Goal: Information Seeking & Learning: Learn about a topic

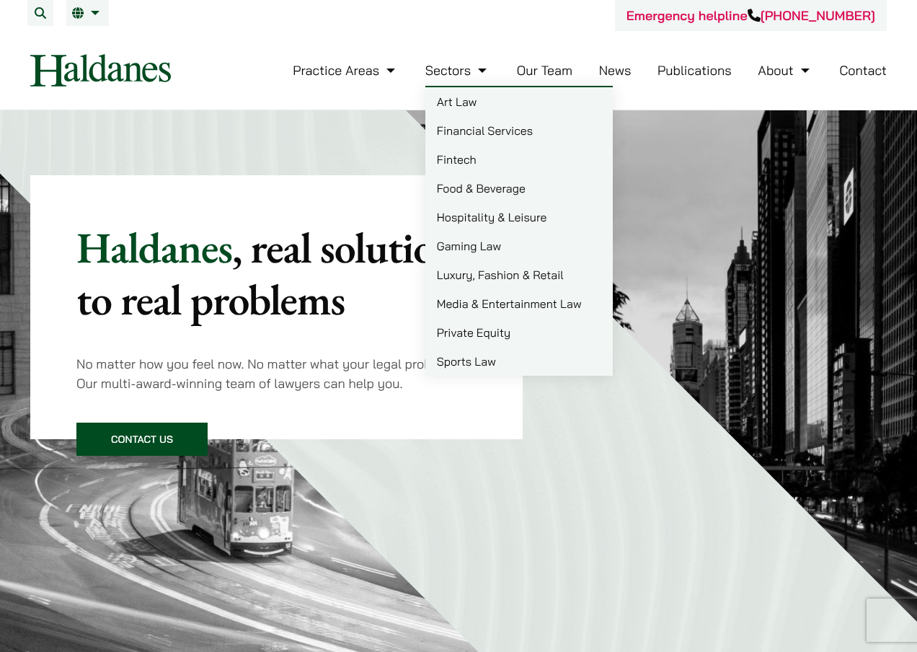
click at [546, 74] on link "Our Team" at bounding box center [545, 70] width 56 height 17
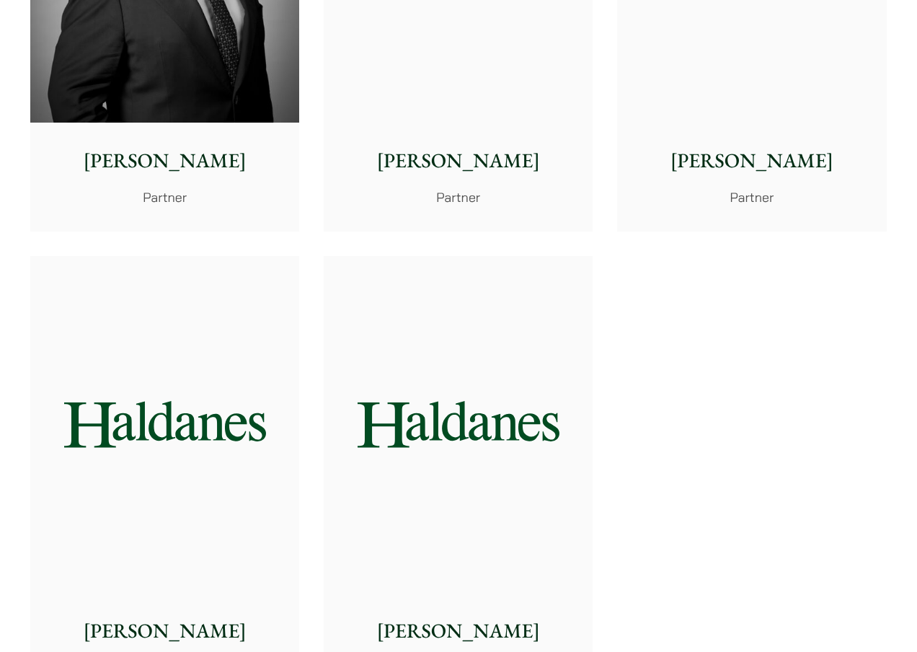
scroll to position [2748, 0]
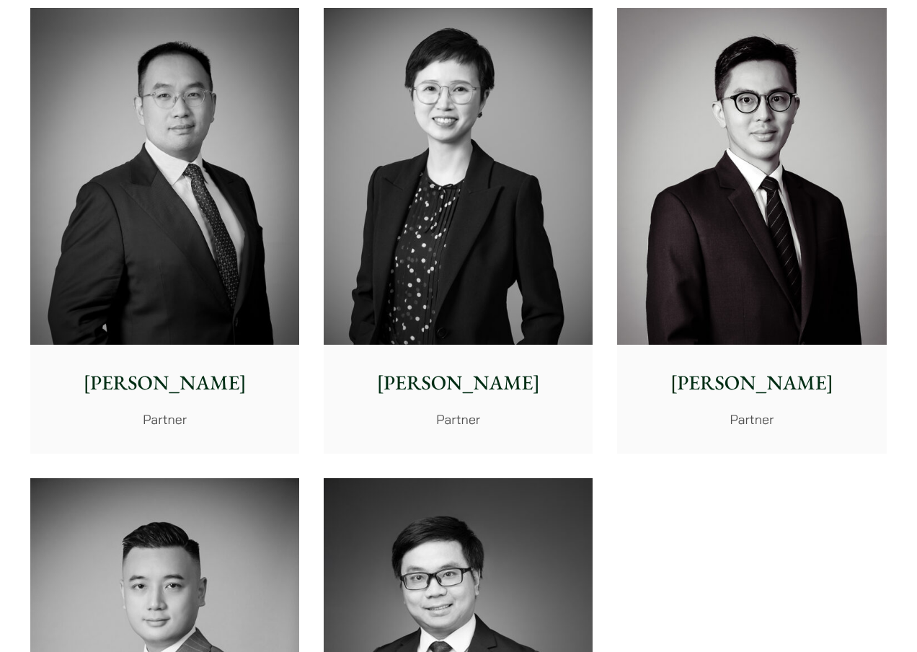
click at [153, 250] on img at bounding box center [164, 176] width 269 height 337
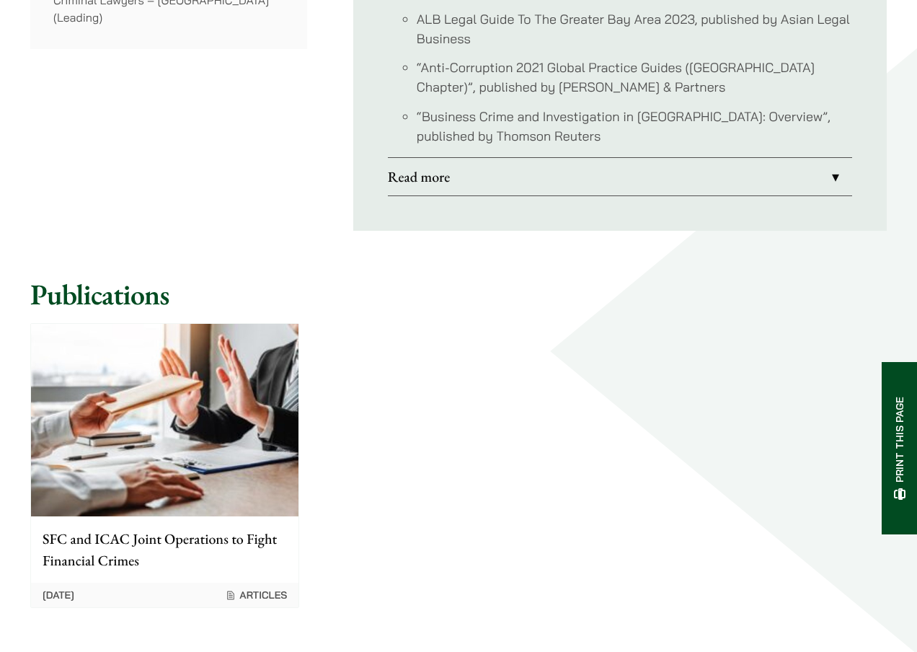
scroll to position [1487, 0]
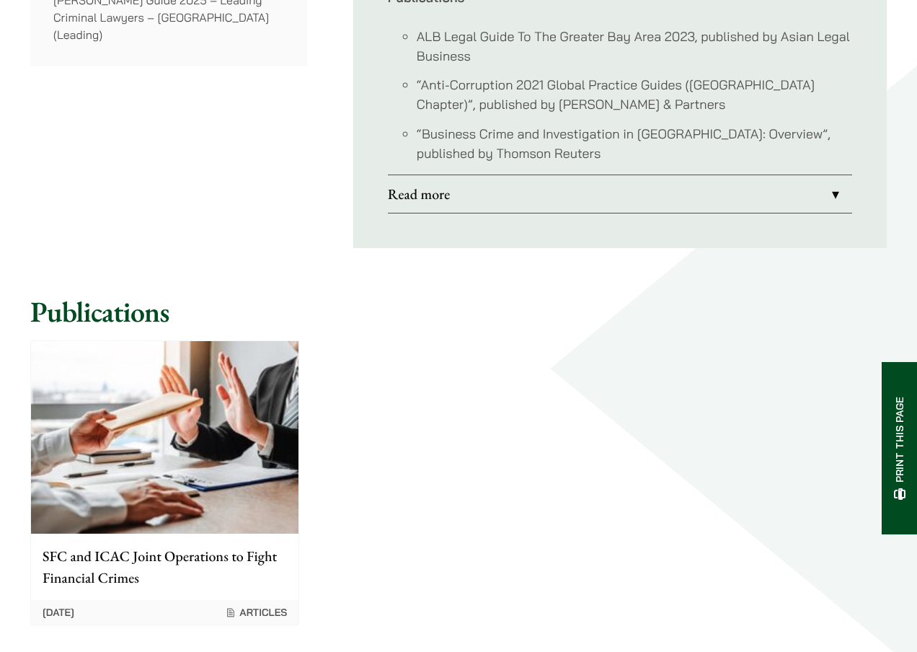
click at [837, 175] on link "Read more" at bounding box center [620, 193] width 464 height 37
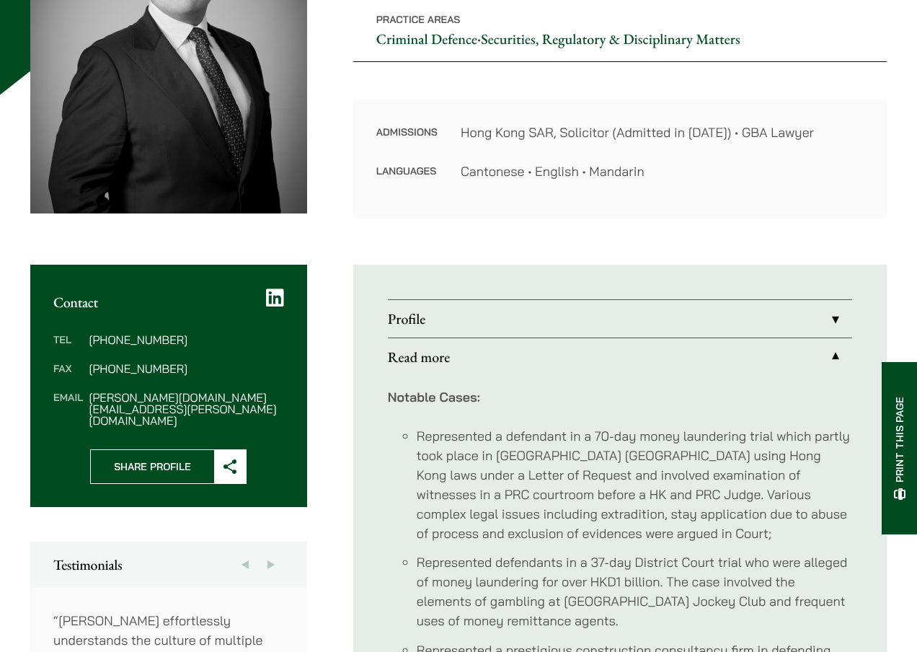
scroll to position [199, 0]
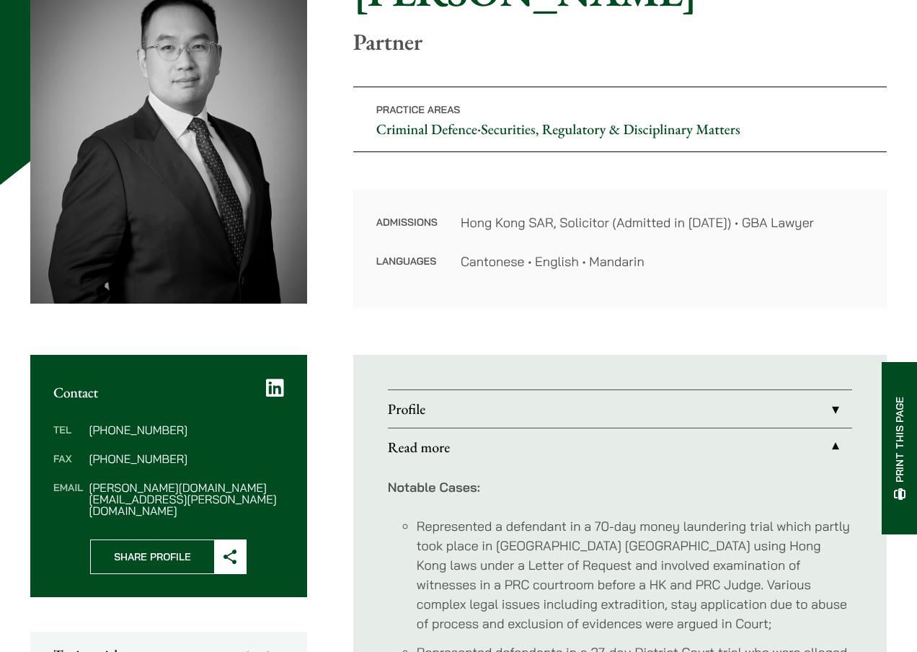
click at [836, 415] on link "Profile" at bounding box center [620, 408] width 464 height 37
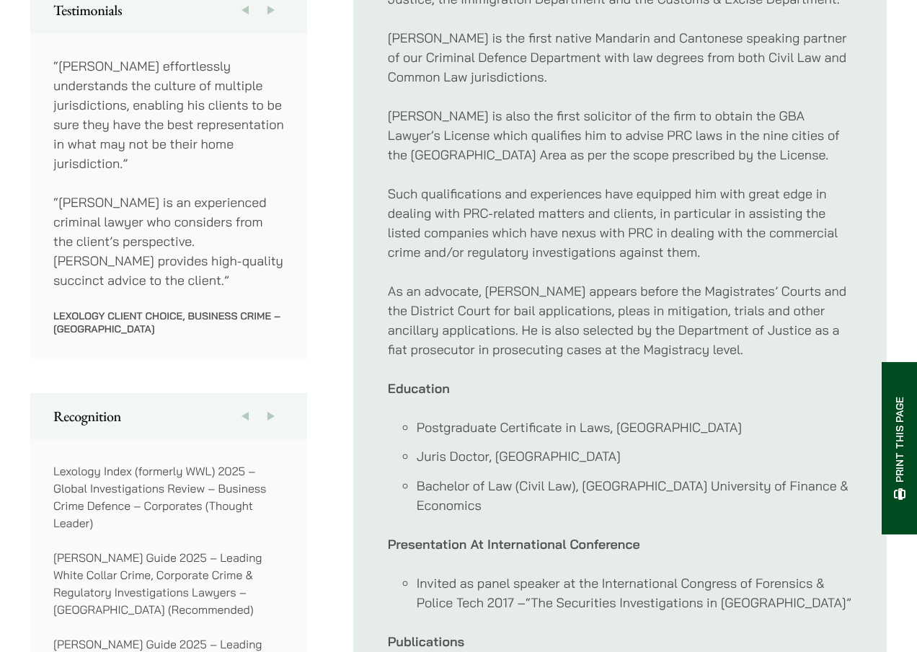
scroll to position [845, 0]
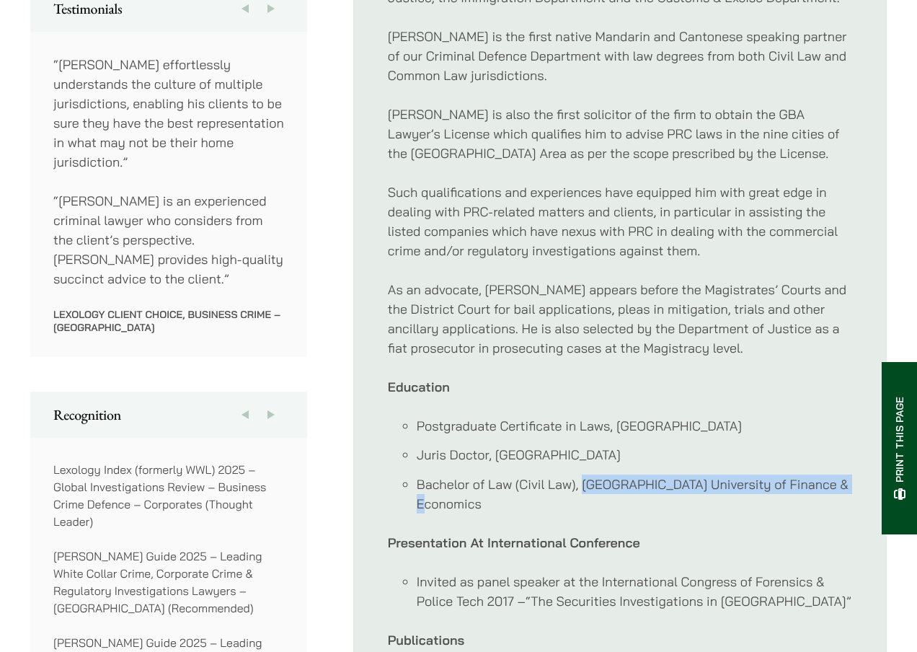
drag, startPoint x: 584, startPoint y: 464, endPoint x: 487, endPoint y: 490, distance: 99.8
click at [487, 490] on li "Bachelor of Law (Civil Law), Guangdong University of Finance & Economics" at bounding box center [634, 493] width 435 height 39
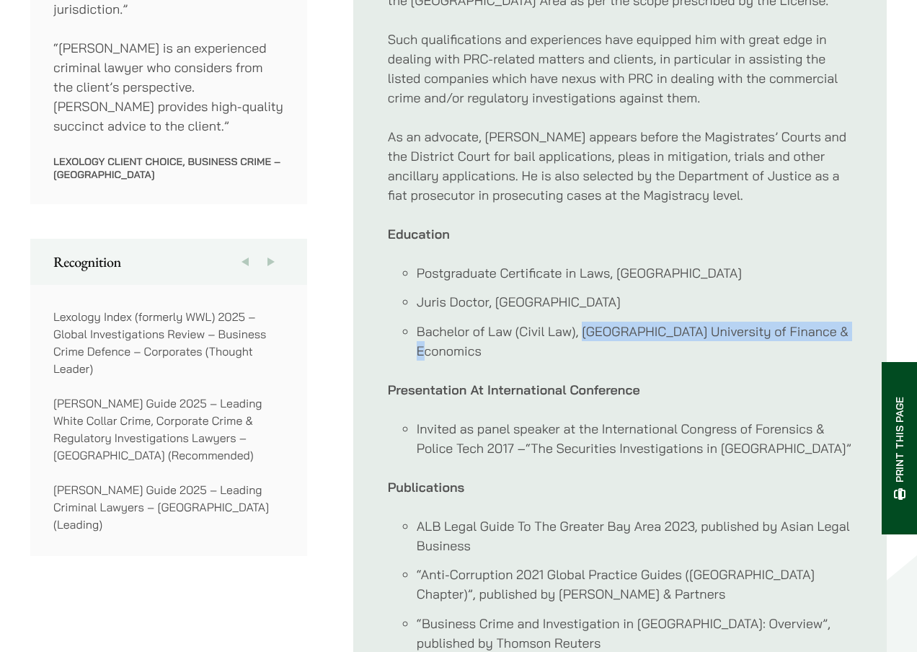
scroll to position [1009, 0]
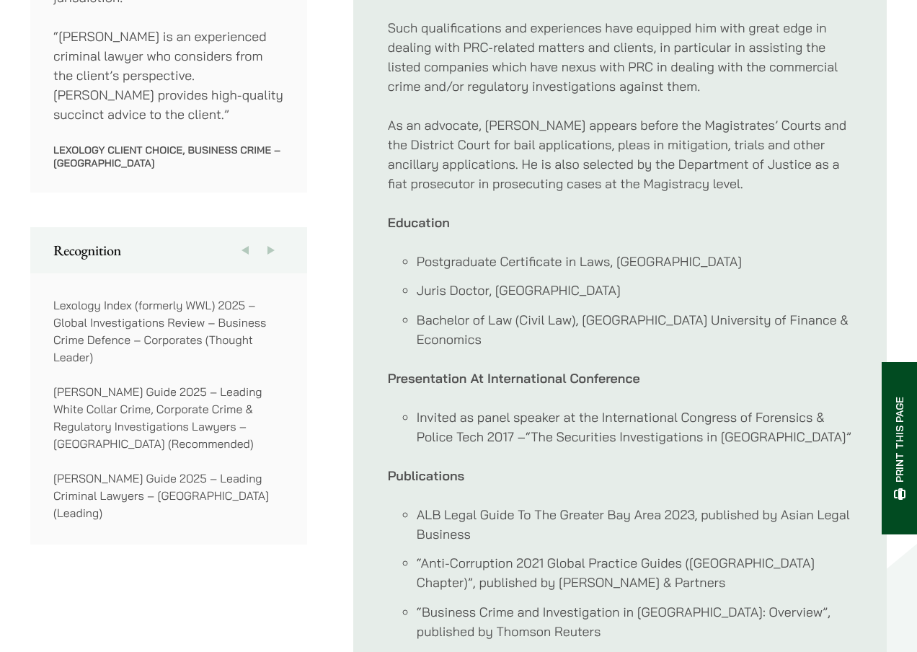
click at [701, 333] on div "Paul is a criminal litigator with a focus on white collar crimes, securities an…" at bounding box center [620, 134] width 464 height 1035
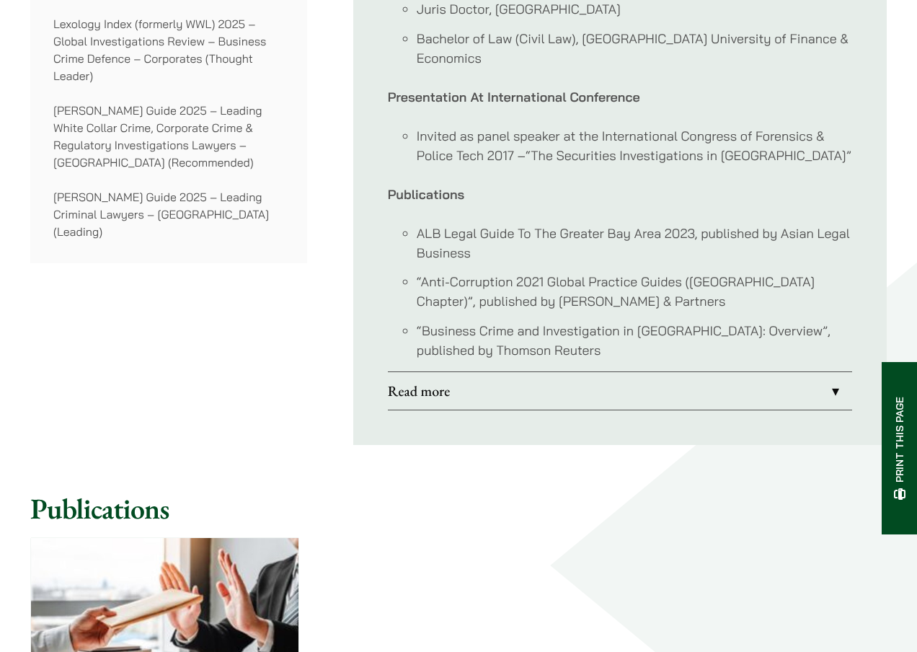
scroll to position [1442, 0]
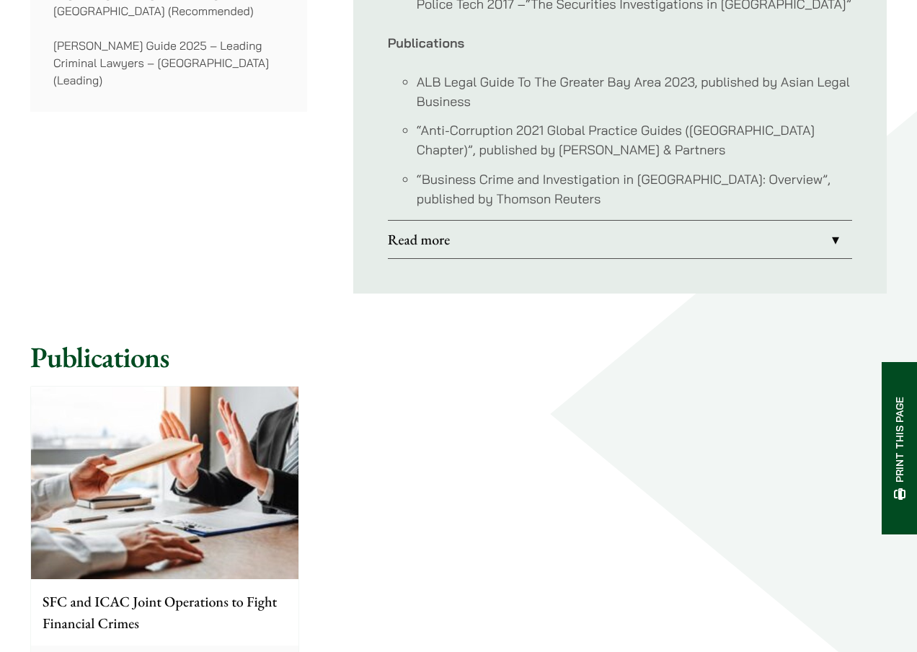
click at [836, 221] on link "Read more" at bounding box center [620, 239] width 464 height 37
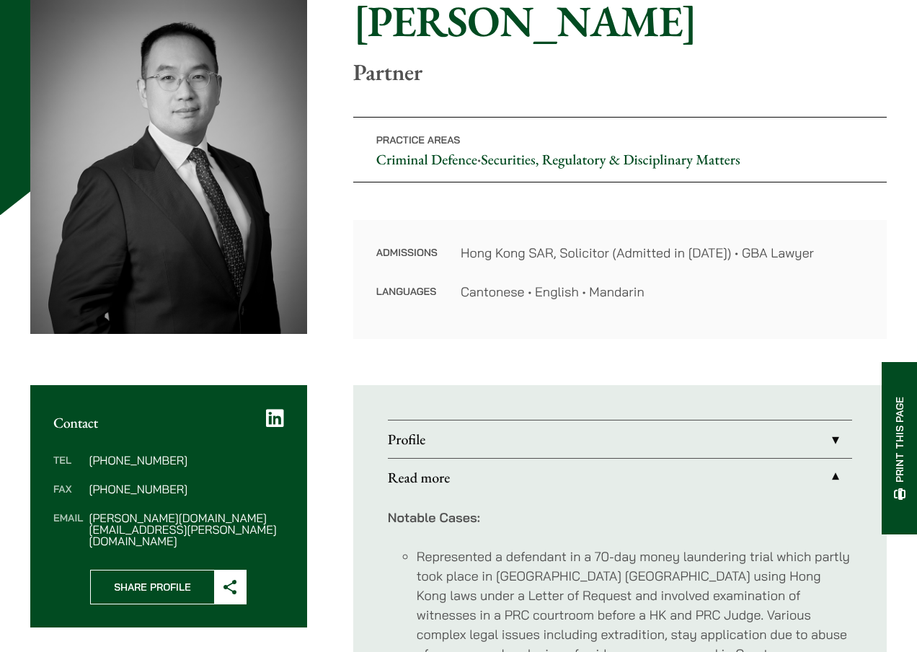
scroll to position [130, 0]
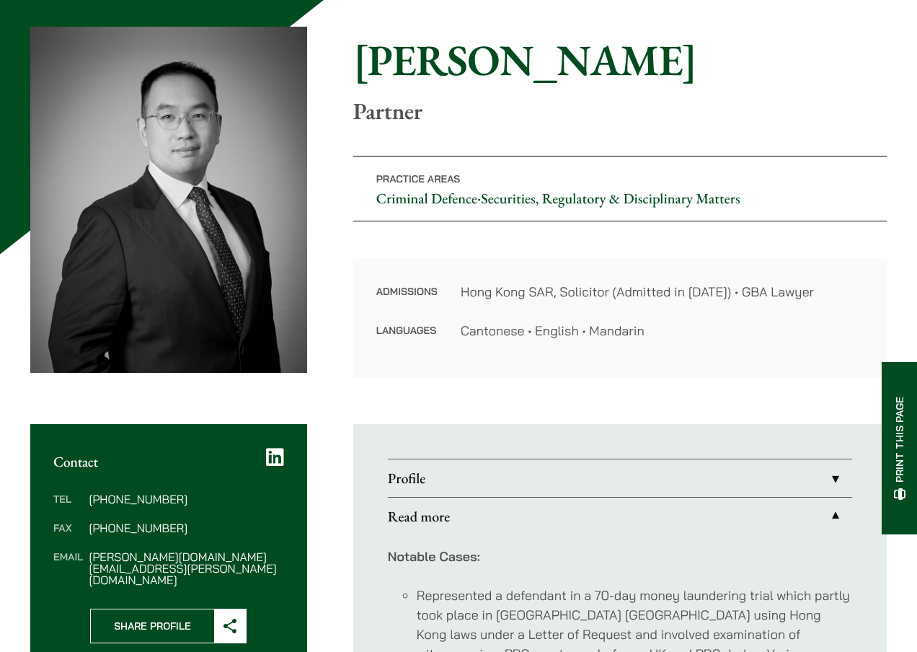
click at [836, 508] on link "Read more" at bounding box center [620, 515] width 464 height 37
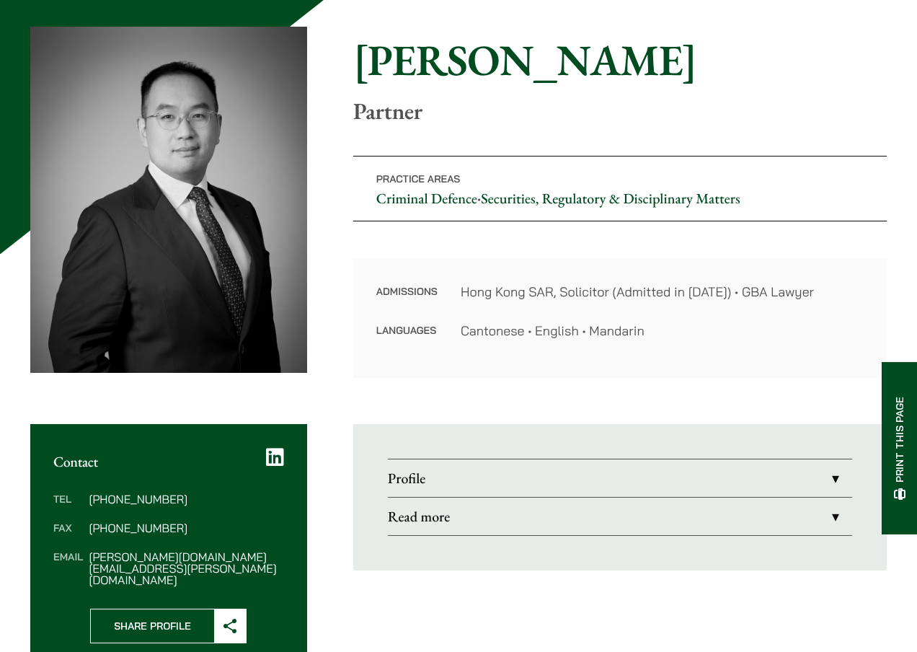
click at [837, 482] on link "Profile" at bounding box center [620, 477] width 464 height 37
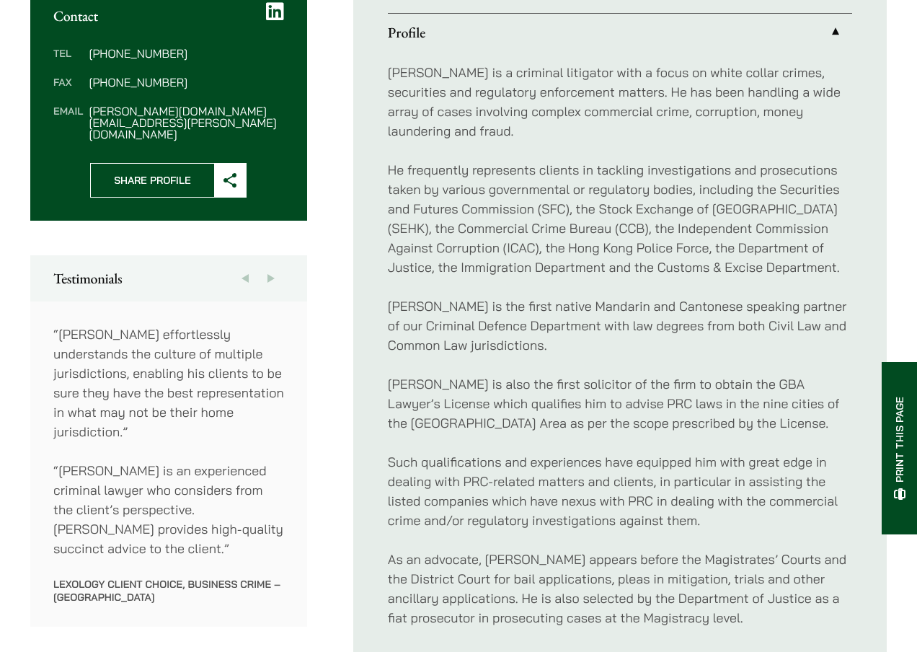
scroll to position [570, 0]
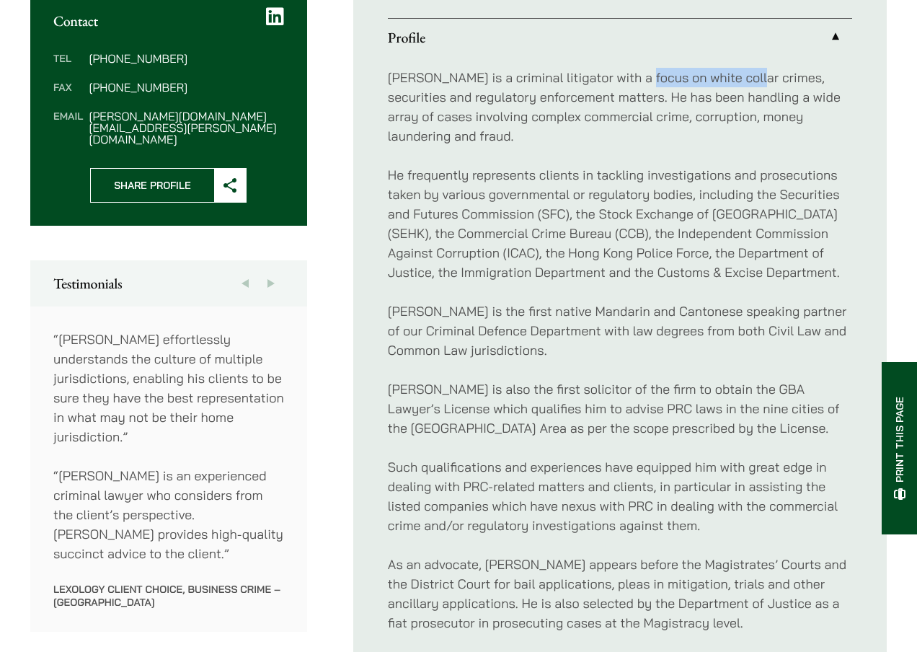
drag, startPoint x: 638, startPoint y: 77, endPoint x: 747, endPoint y: 76, distance: 108.9
click at [747, 76] on p "Paul is a criminal litigator with a focus on white collar crimes, securities an…" at bounding box center [620, 107] width 464 height 78
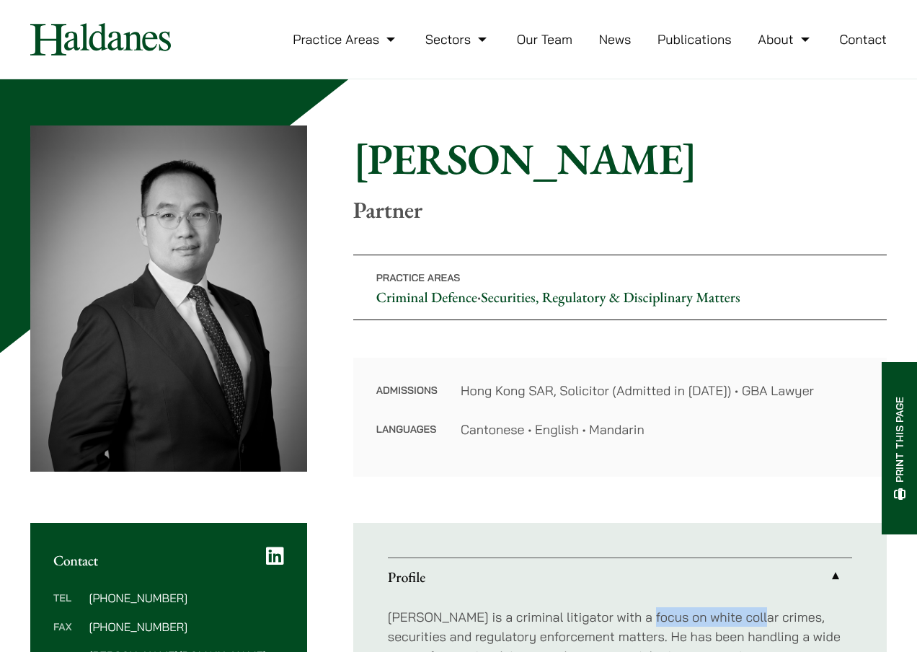
scroll to position [0, 0]
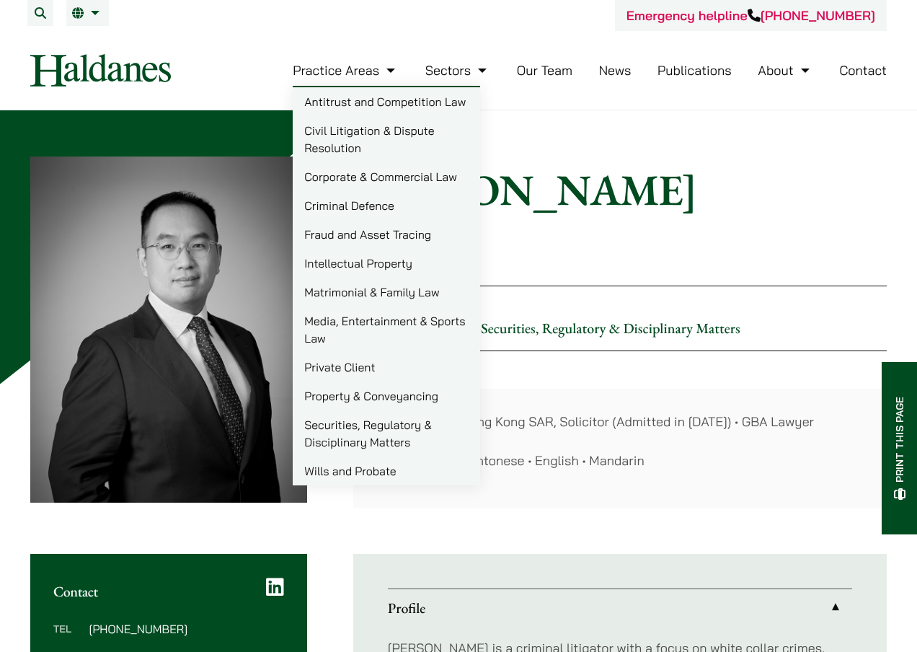
click at [674, 251] on p "Partner" at bounding box center [619, 240] width 533 height 27
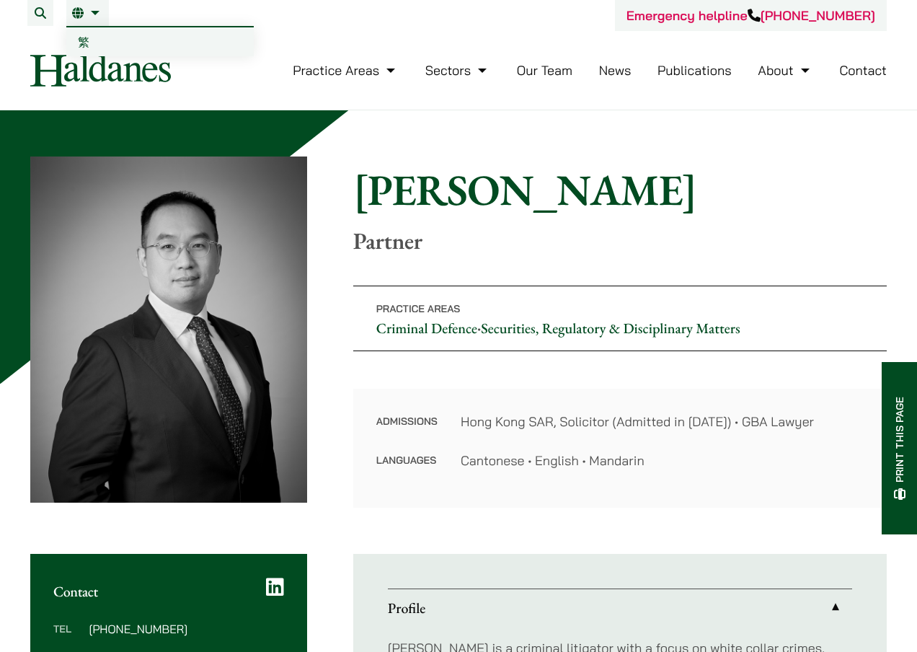
click at [88, 11] on link "EN" at bounding box center [87, 13] width 31 height 12
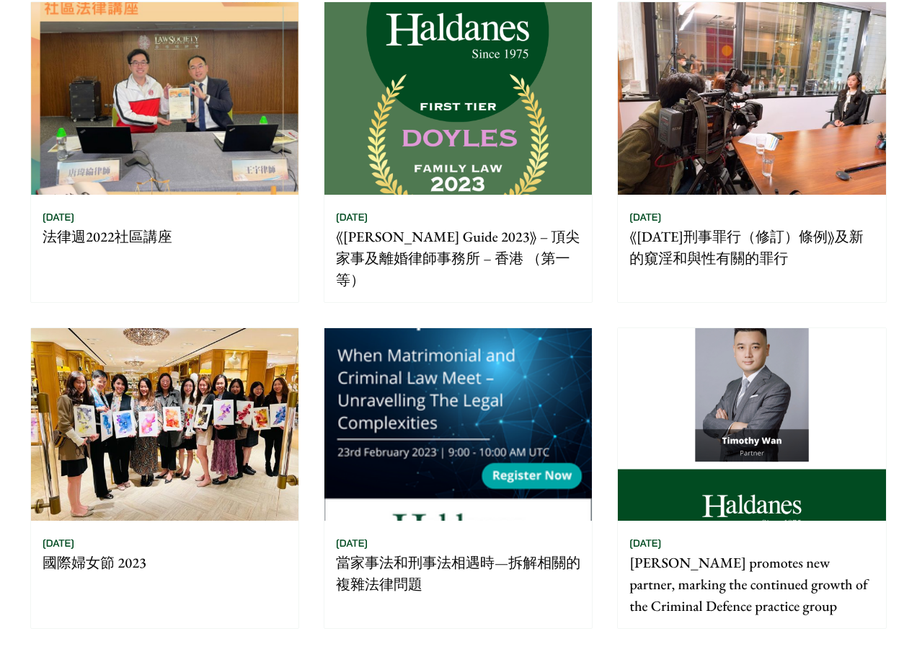
scroll to position [1153, 0]
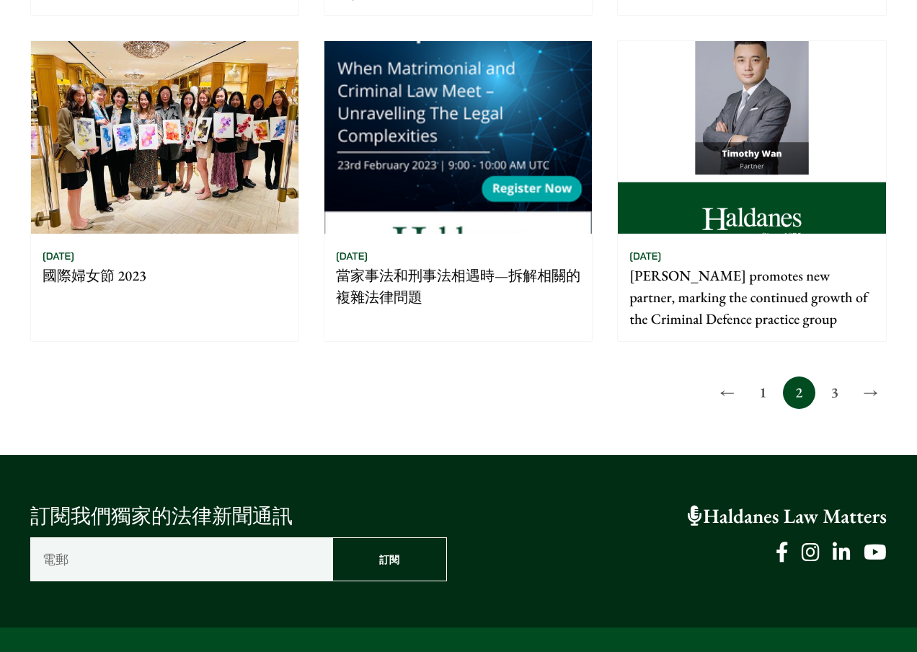
click at [837, 376] on link "3" at bounding box center [834, 392] width 32 height 32
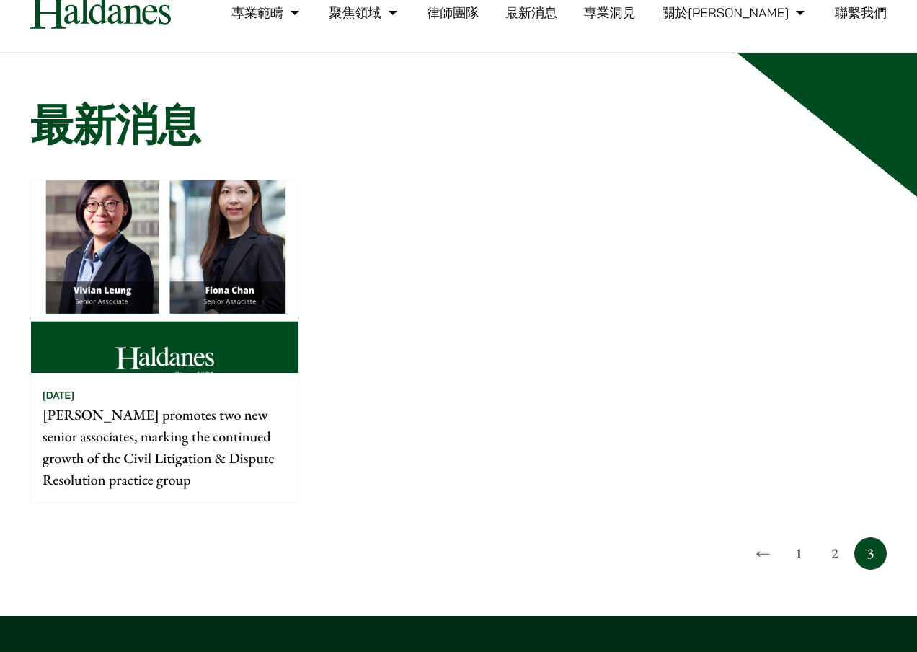
scroll to position [69, 0]
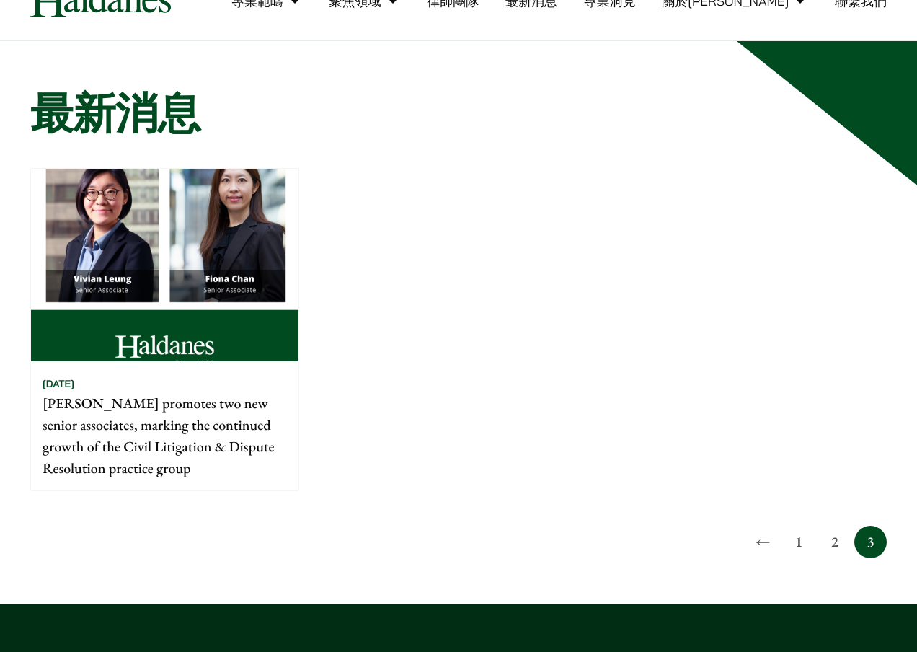
click at [800, 545] on link "1" at bounding box center [799, 542] width 32 height 32
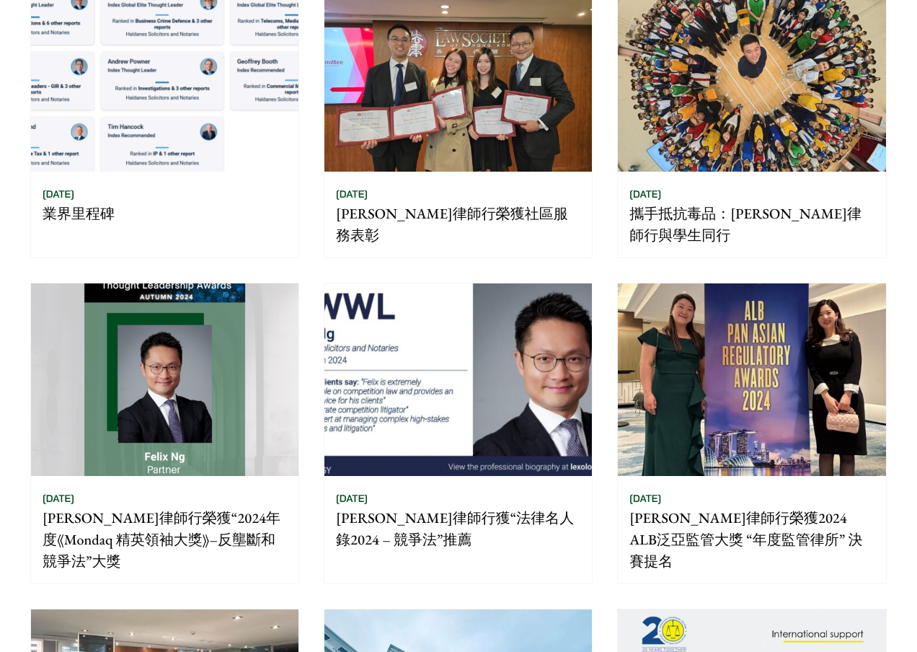
scroll to position [701, 0]
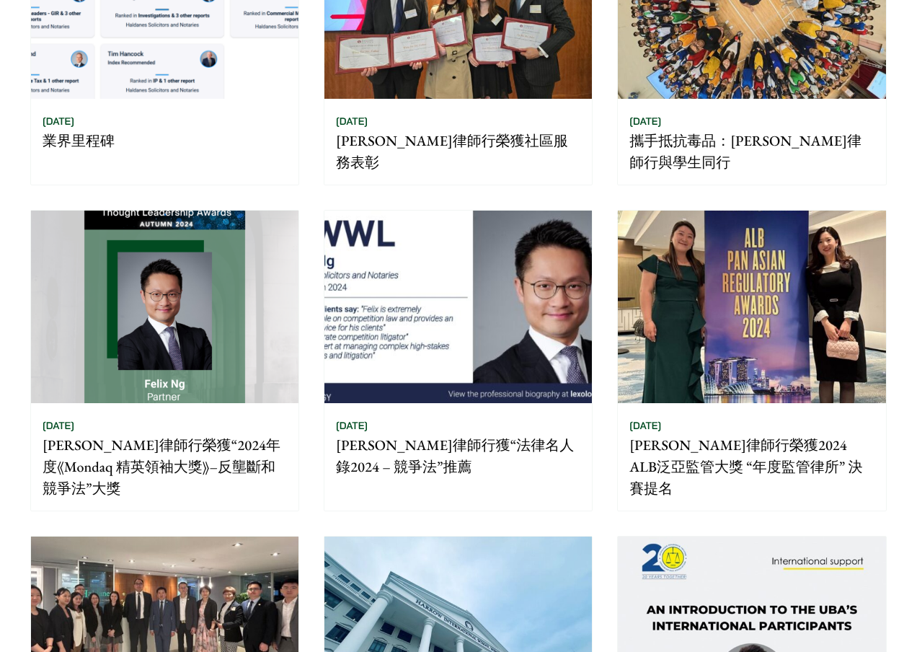
click at [724, 301] on img at bounding box center [751, 307] width 267 height 192
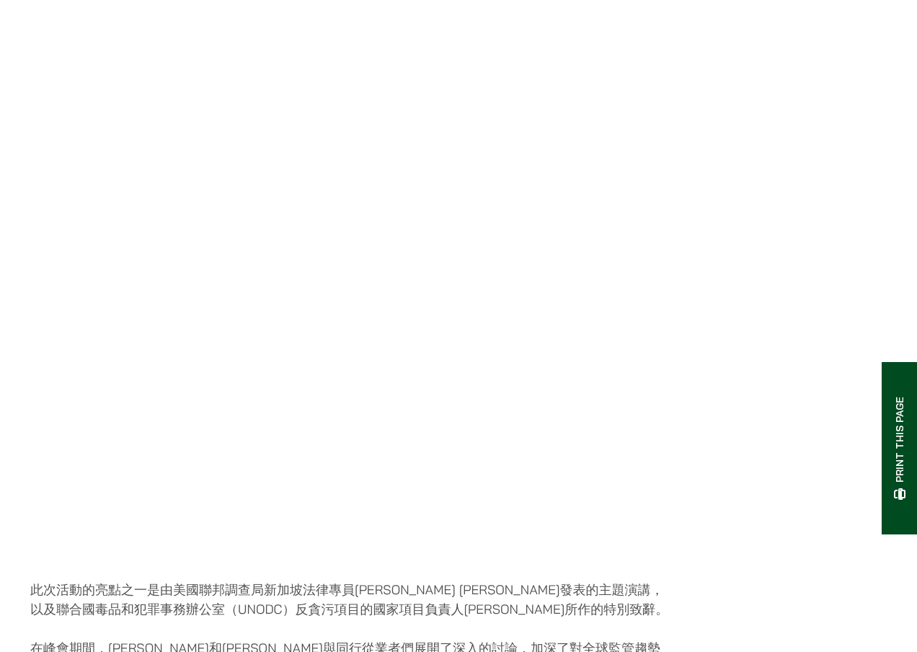
scroll to position [2232, 0]
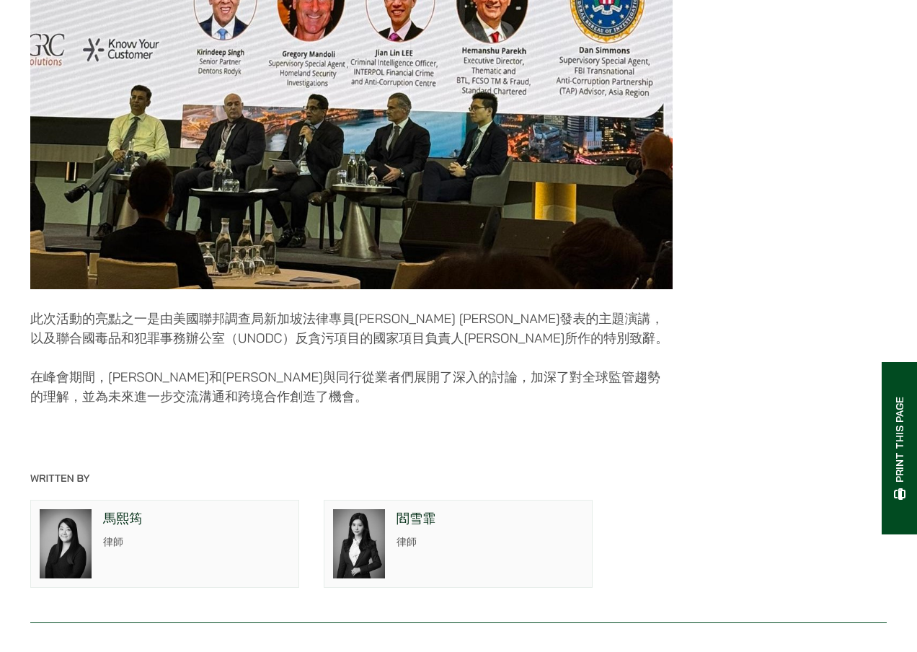
click at [425, 528] on p "閻雪霏" at bounding box center [490, 518] width 187 height 19
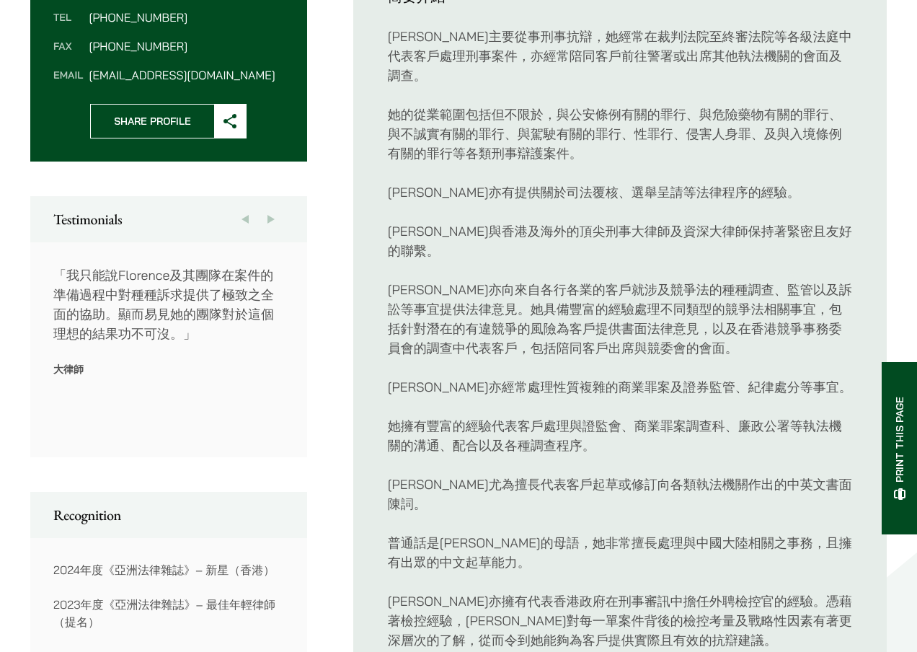
scroll to position [1062, 0]
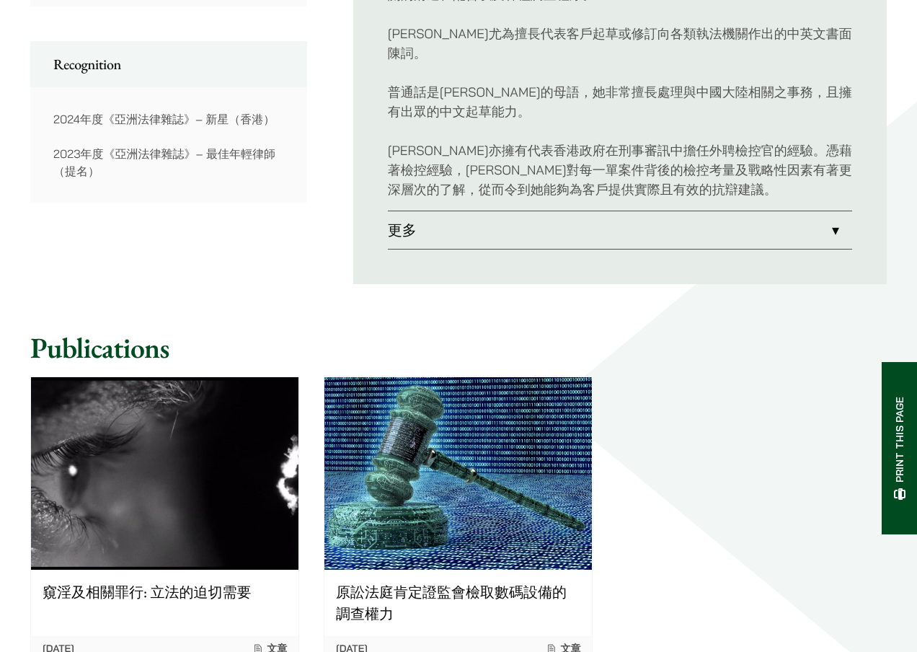
click at [822, 211] on link "更多" at bounding box center [620, 229] width 464 height 37
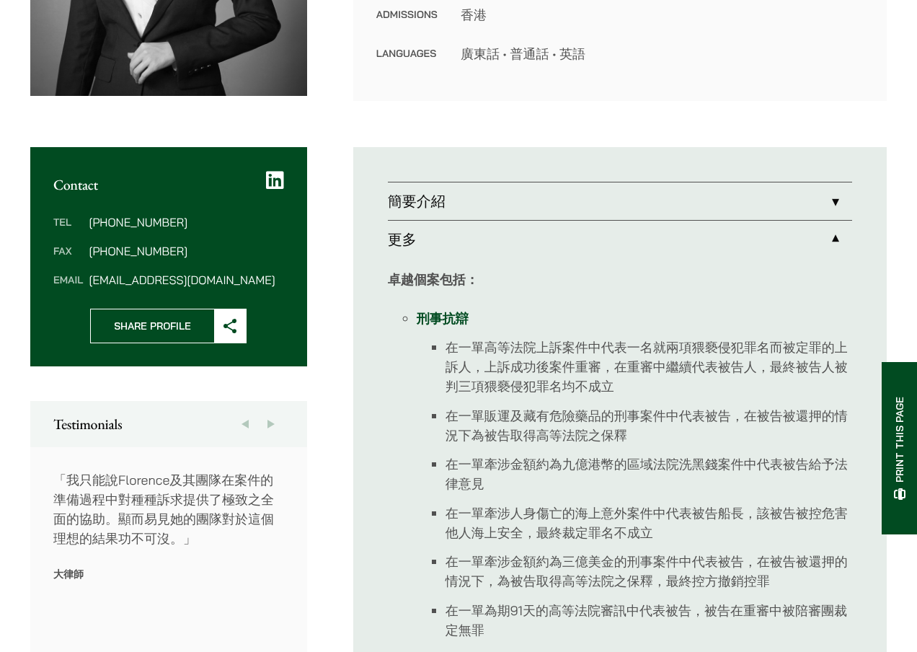
scroll to position [384, 0]
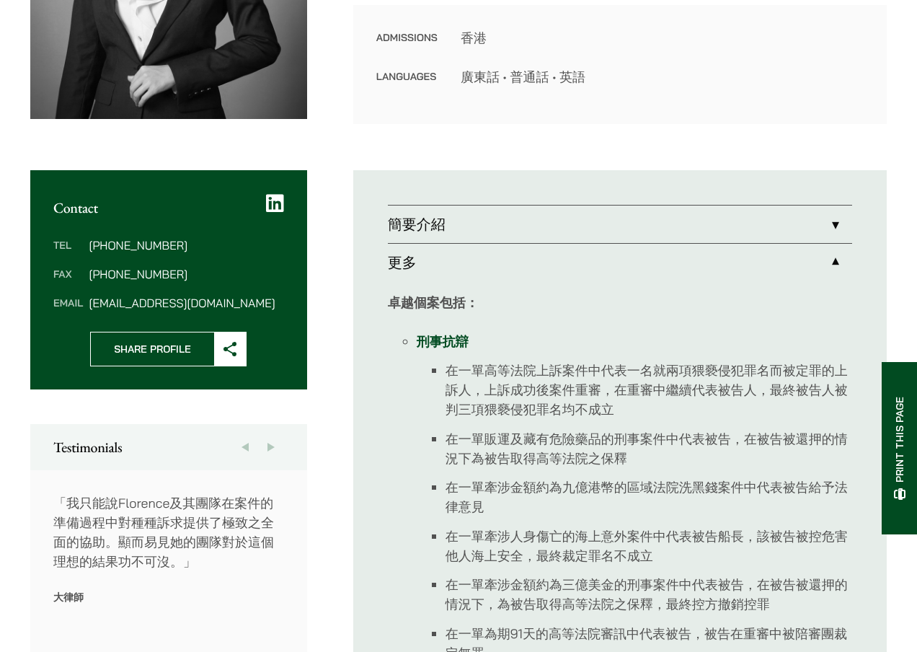
click at [825, 222] on link "簡要介紹" at bounding box center [620, 223] width 464 height 37
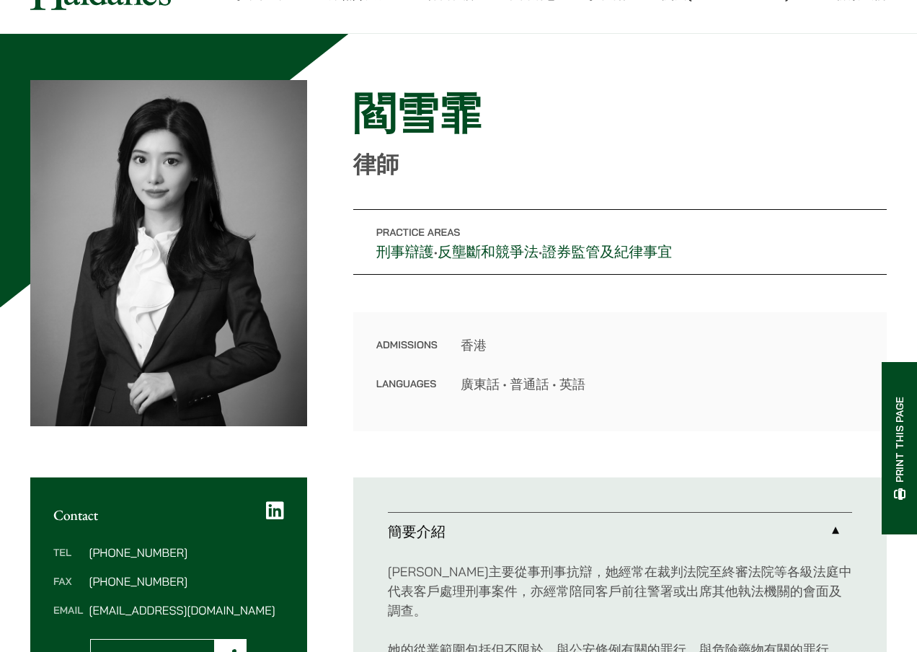
scroll to position [78, 0]
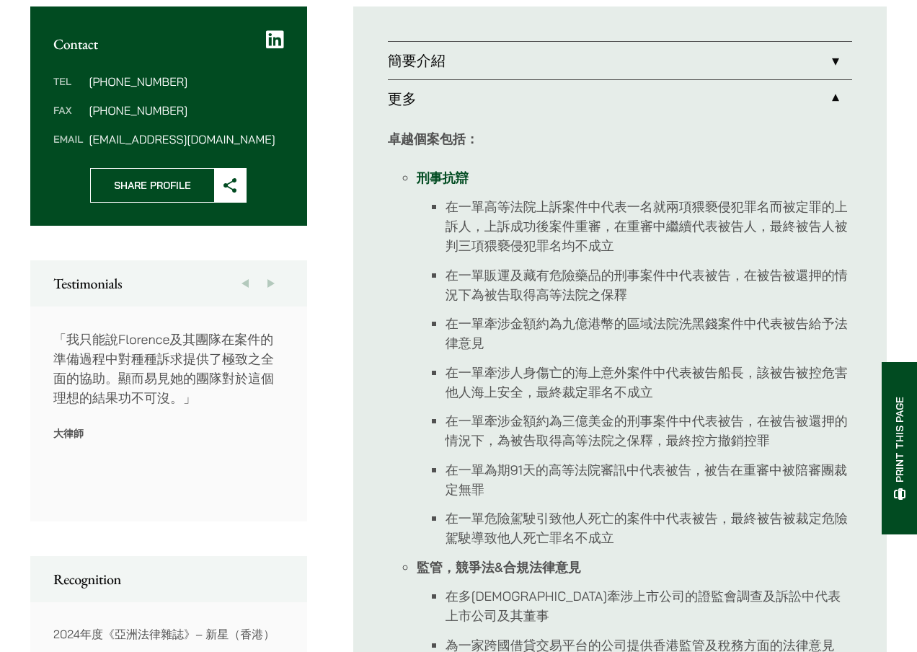
scroll to position [553, 0]
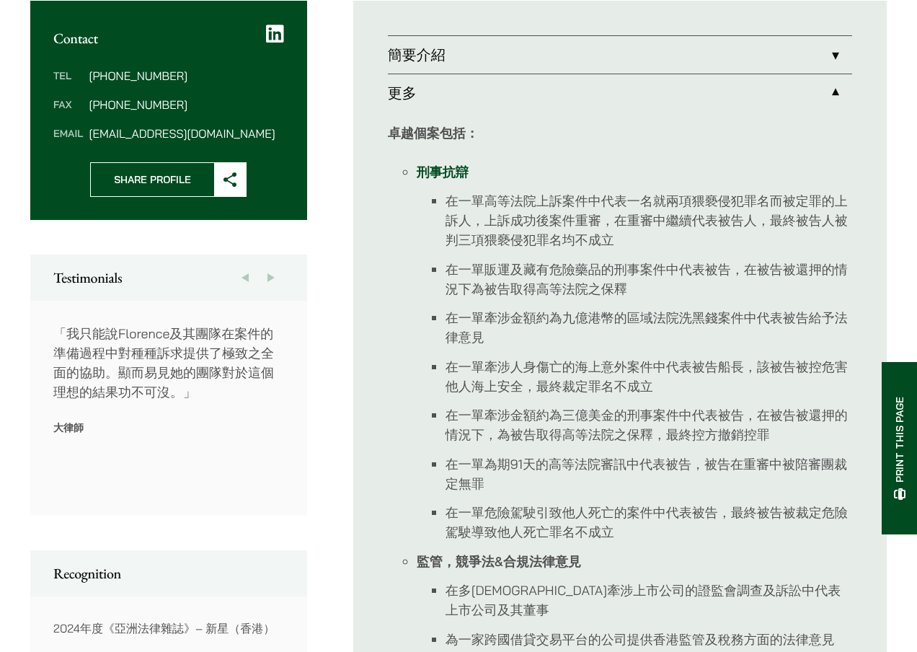
click at [71, 422] on p "大律師" at bounding box center [168, 427] width 231 height 13
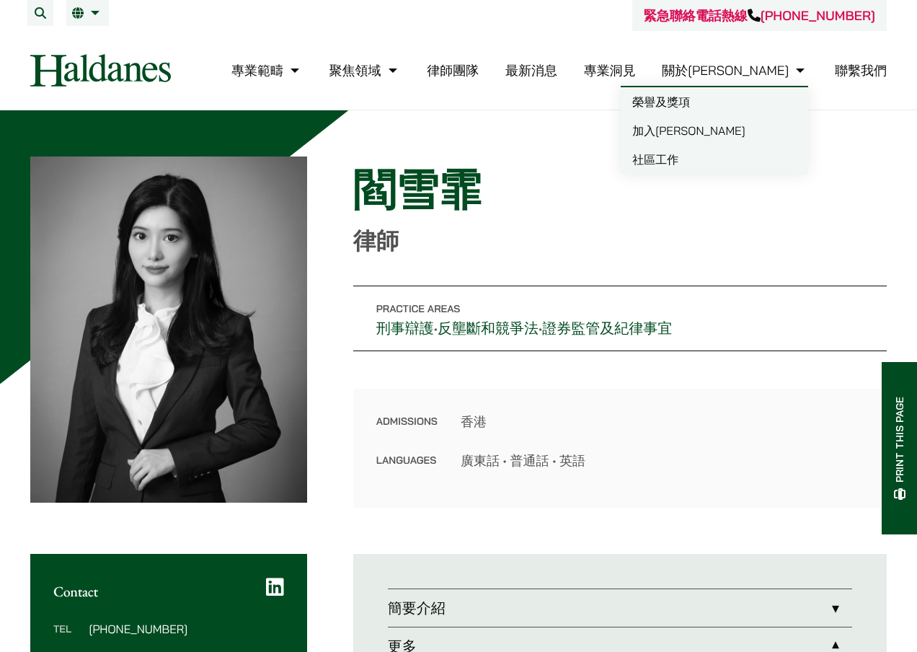
click at [666, 136] on link "加入[PERSON_NAME]" at bounding box center [714, 130] width 187 height 29
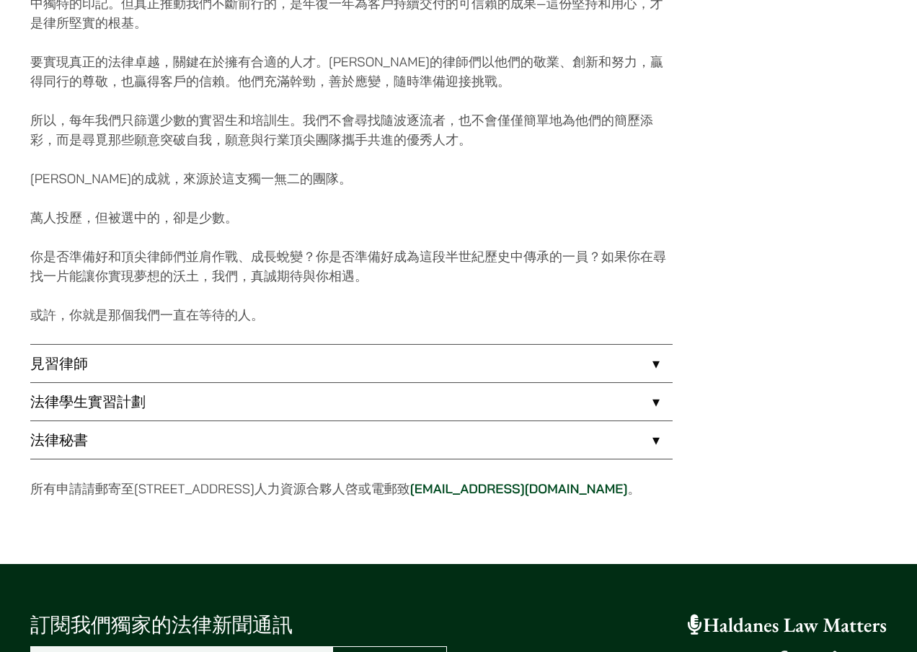
scroll to position [1021, 0]
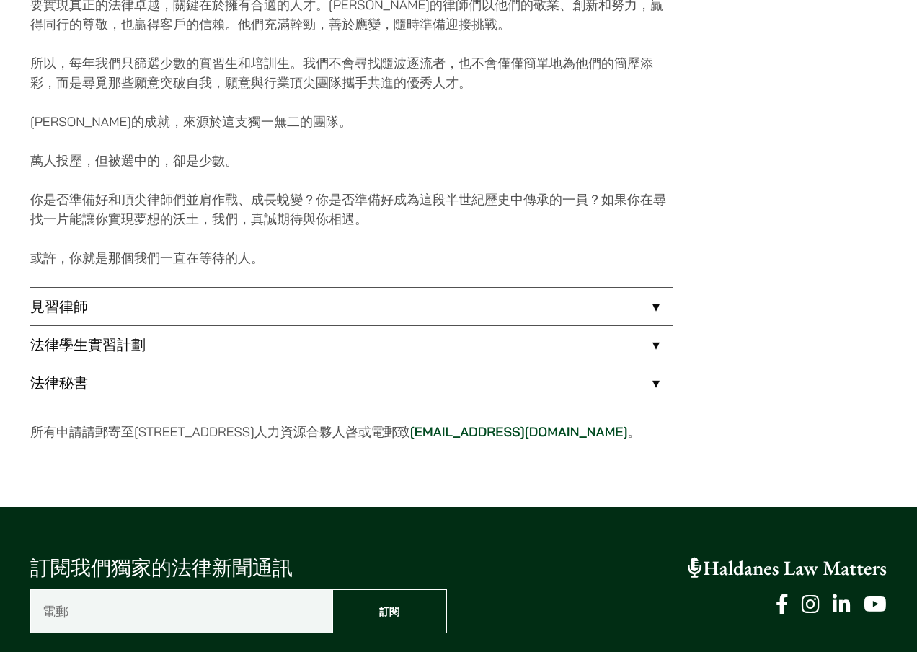
click at [637, 387] on link "法律秘書" at bounding box center [351, 382] width 642 height 37
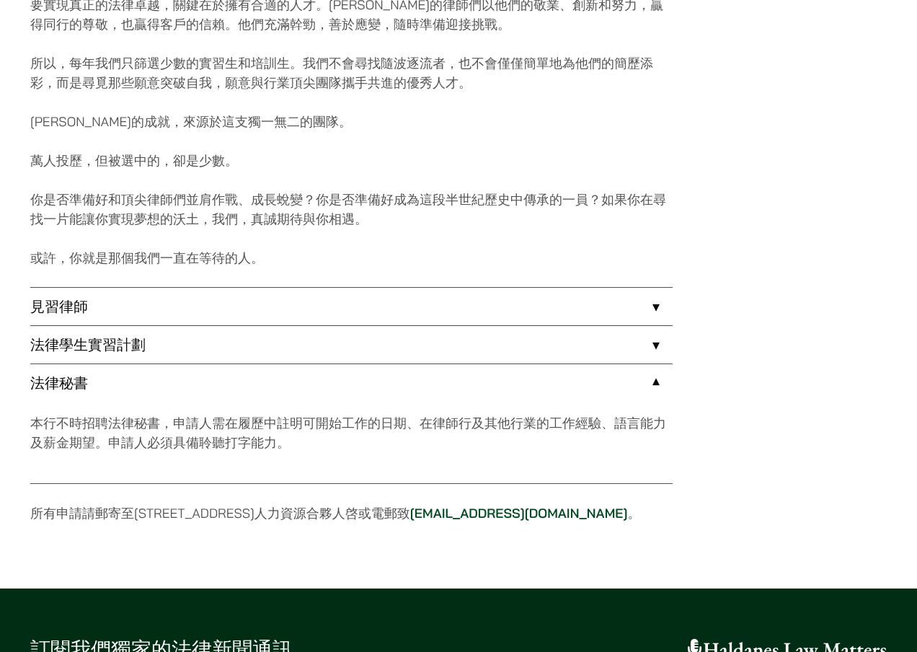
click at [655, 344] on link "法律學生實習計劃" at bounding box center [351, 344] width 642 height 37
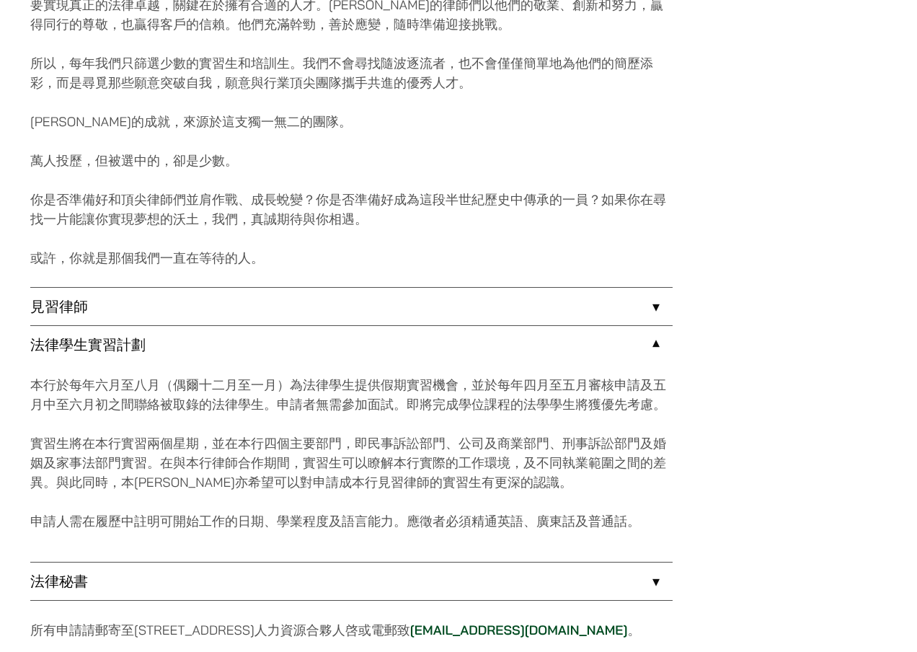
scroll to position [1048, 0]
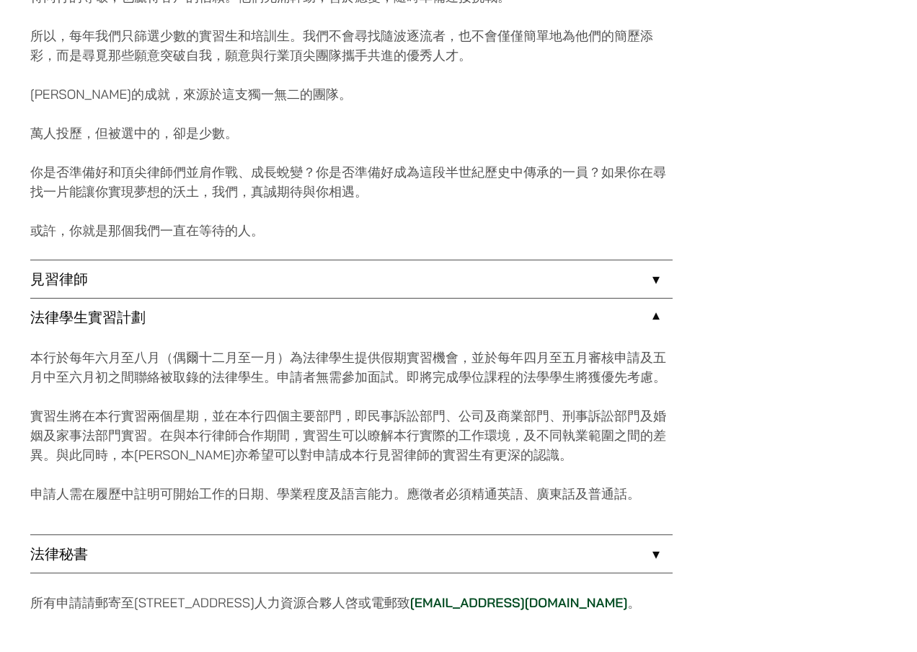
click at [654, 278] on link "見習律師" at bounding box center [351, 278] width 642 height 37
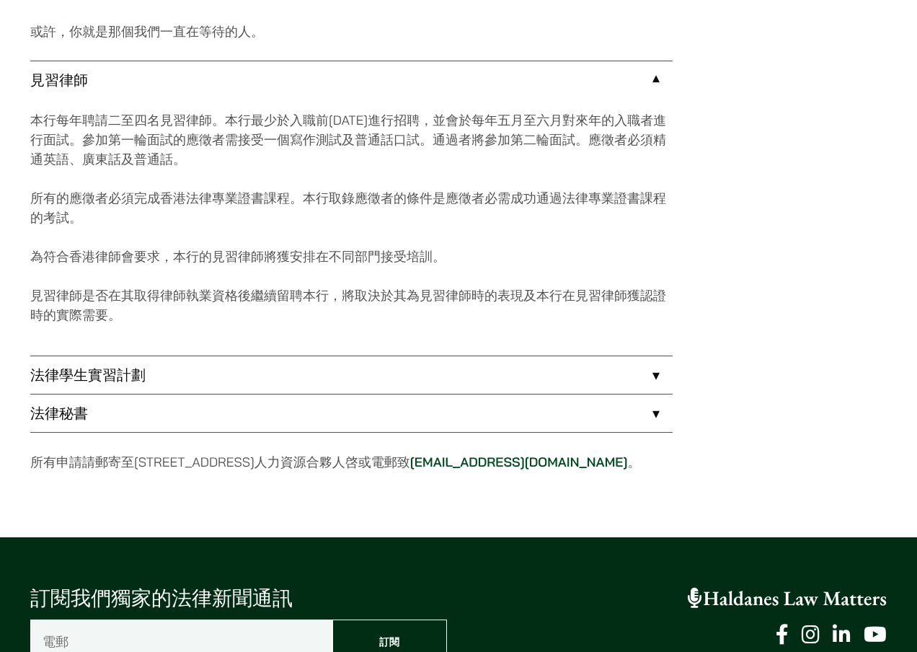
scroll to position [1257, 0]
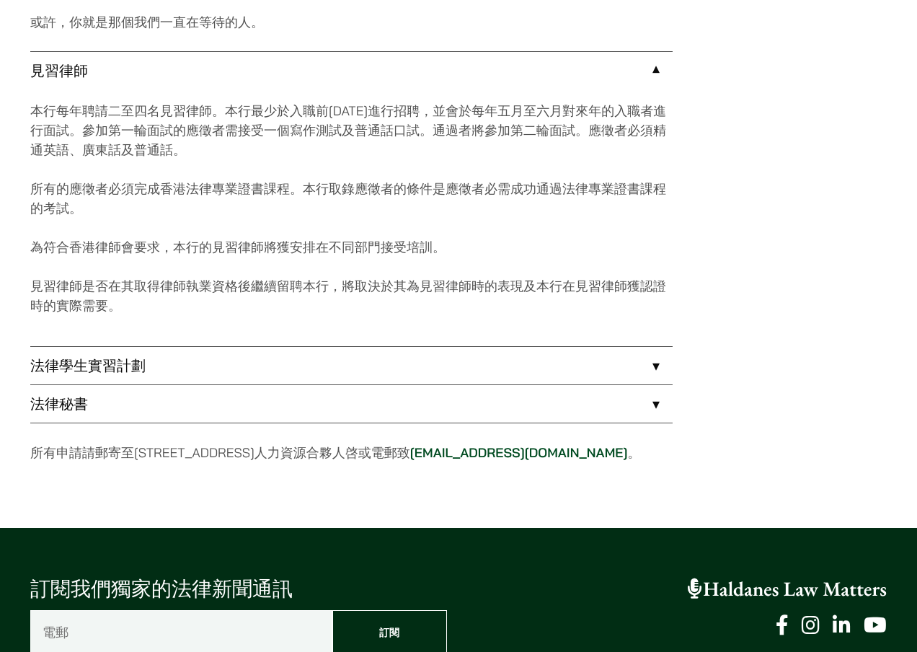
click at [460, 366] on link "法律學生實習計劃" at bounding box center [351, 365] width 642 height 37
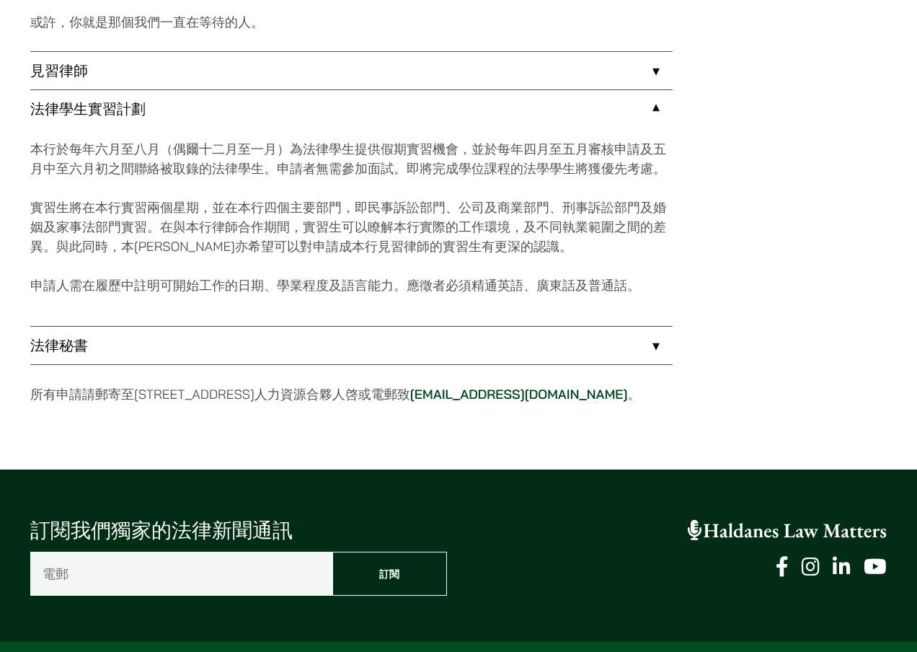
click at [169, 66] on link "見習律師" at bounding box center [351, 70] width 642 height 37
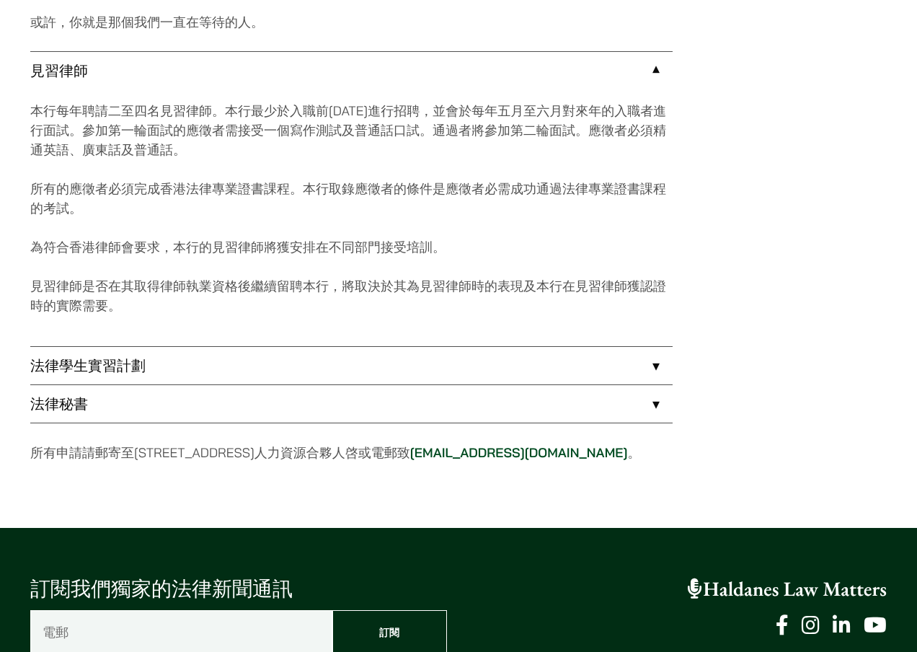
click at [169, 66] on link "見習律師" at bounding box center [351, 70] width 642 height 37
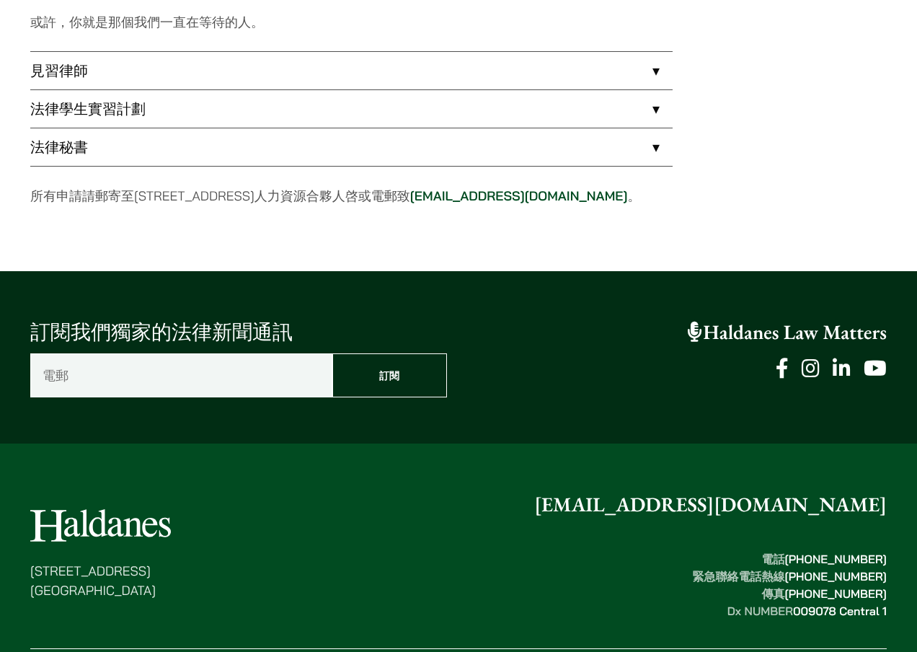
click at [178, 107] on link "法律學生實習計劃" at bounding box center [351, 108] width 642 height 37
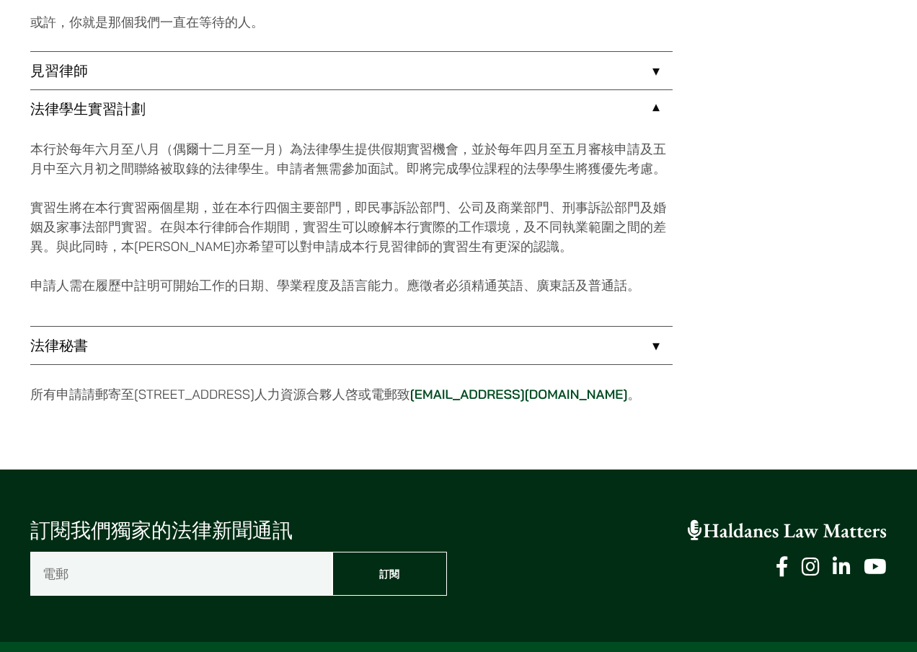
click at [650, 342] on link "法律秘書" at bounding box center [351, 345] width 642 height 37
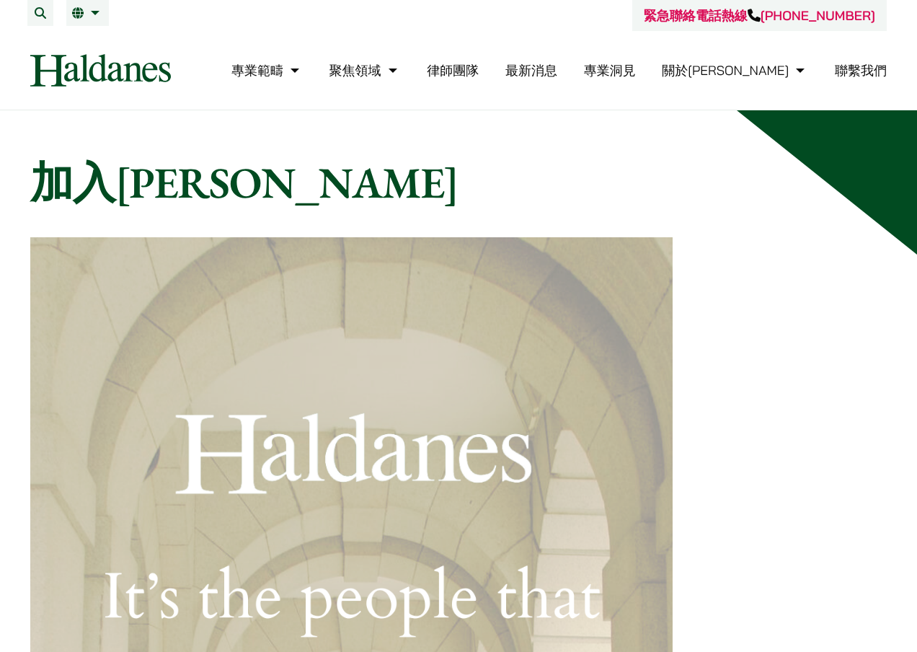
click at [636, 73] on link "專業洞見" at bounding box center [610, 70] width 52 height 17
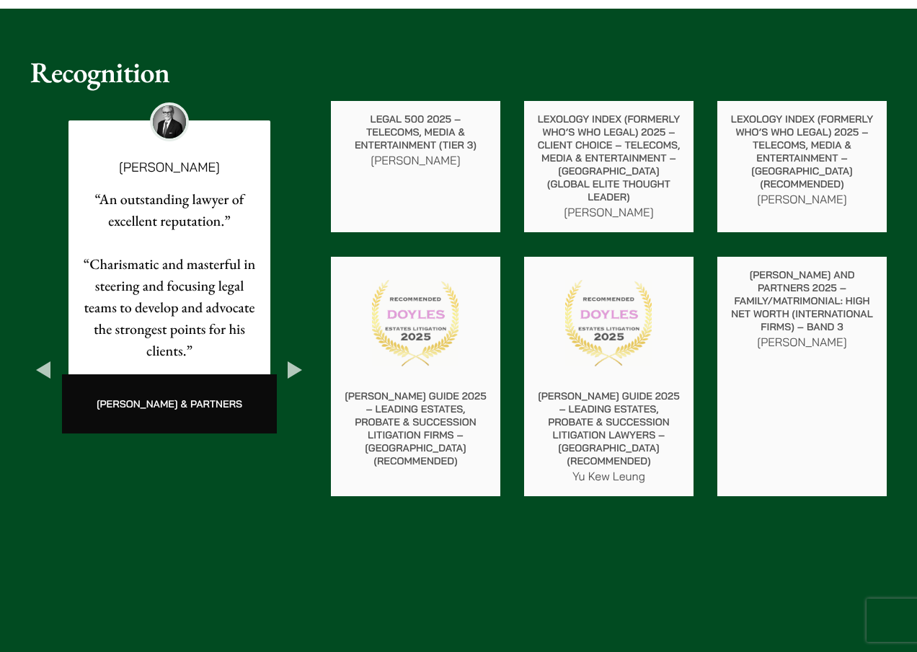
scroll to position [2502, 0]
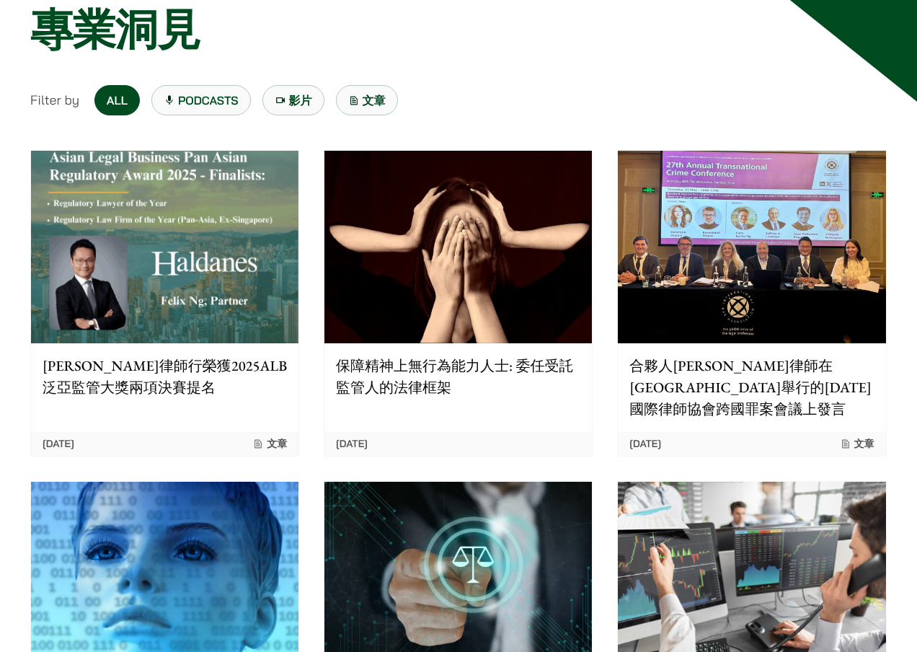
scroll to position [156, 0]
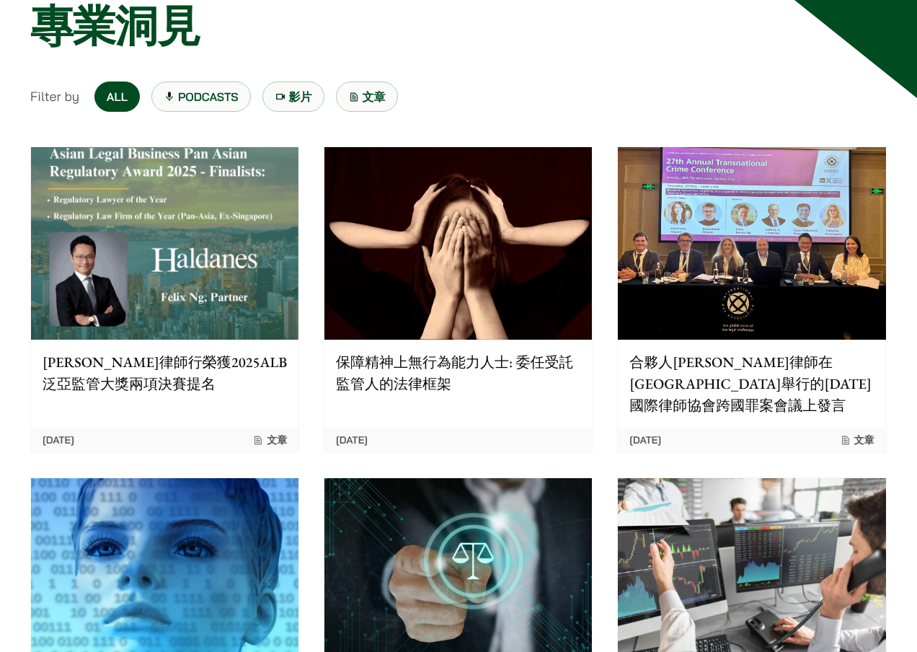
click at [668, 268] on img at bounding box center [751, 243] width 267 height 192
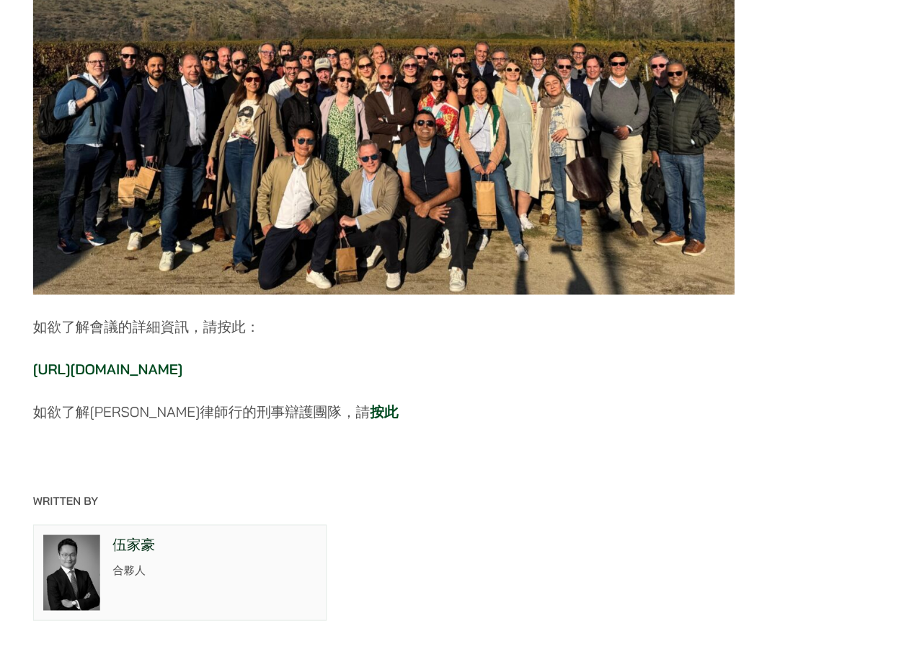
scroll to position [2475, 0]
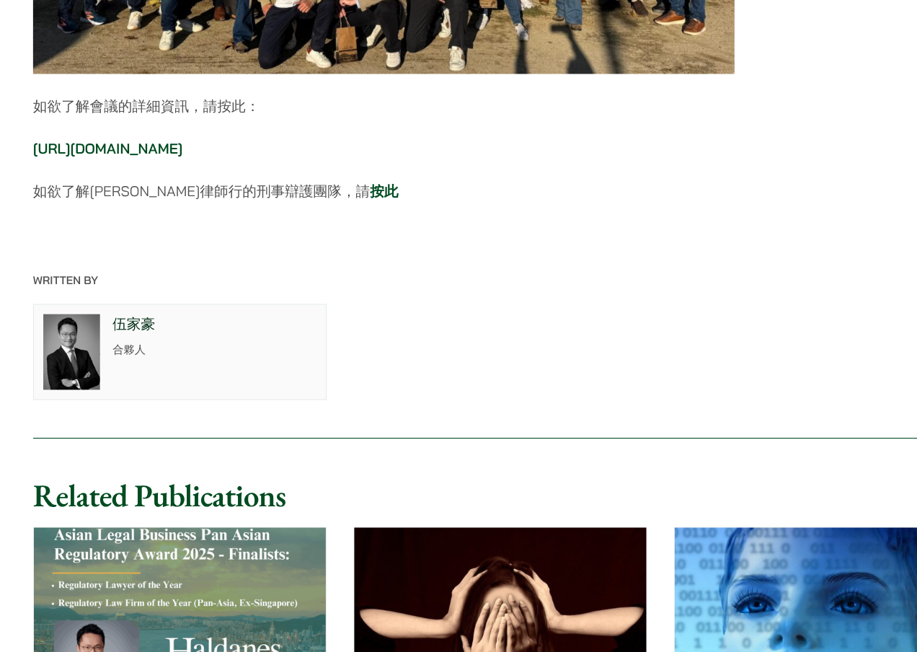
click at [133, 368] on p "合夥人" at bounding box center [196, 375] width 187 height 15
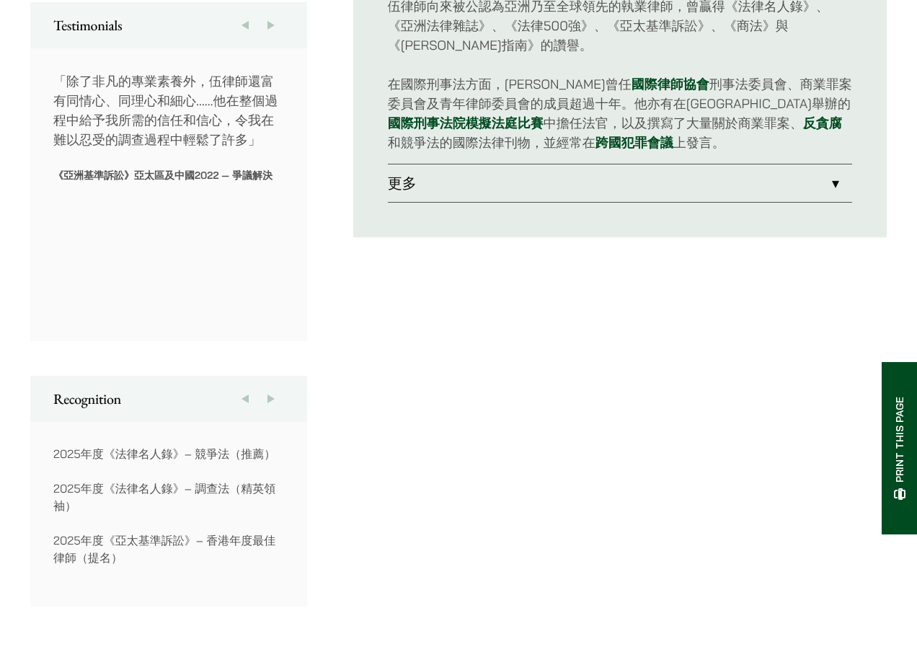
scroll to position [859, 0]
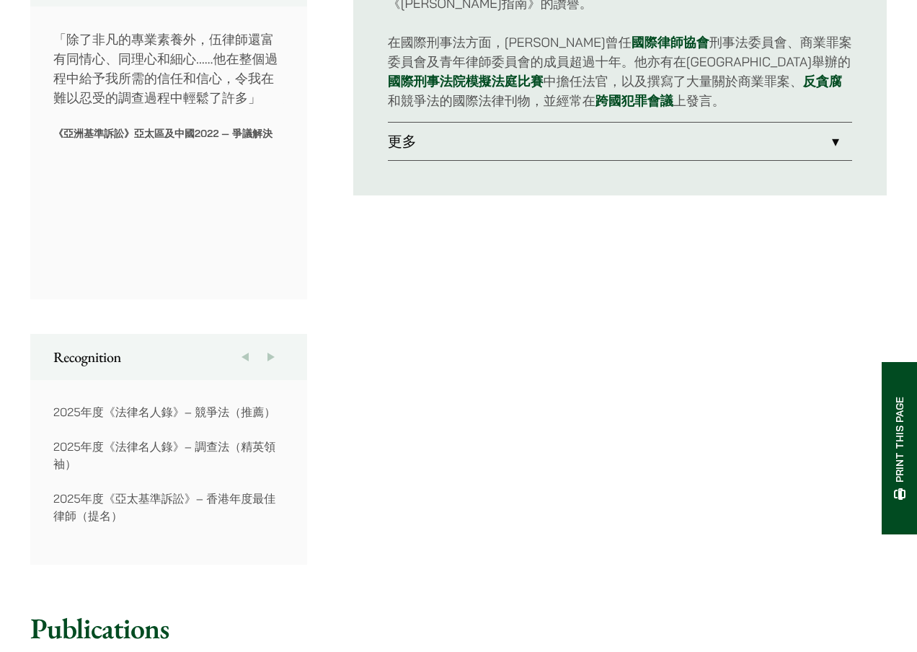
click at [653, 130] on link "更多" at bounding box center [620, 141] width 464 height 37
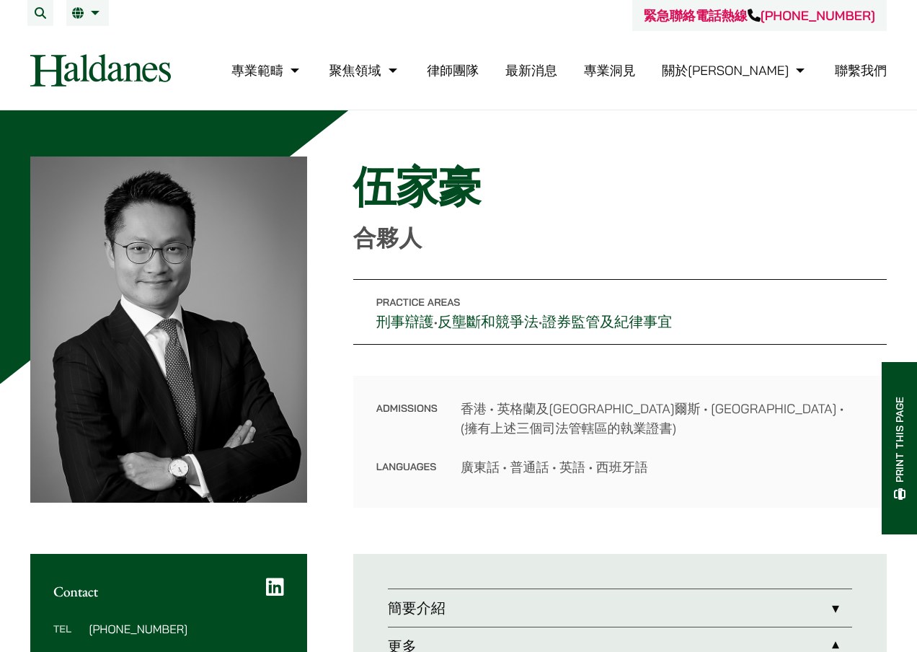
click at [479, 76] on link "律師團隊" at bounding box center [453, 70] width 52 height 17
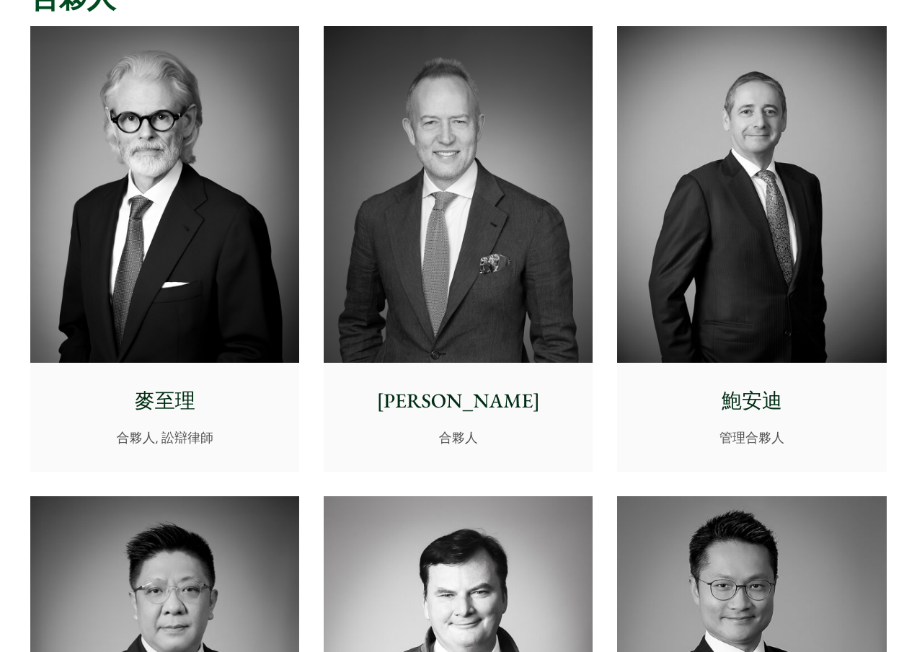
scroll to position [332, 0]
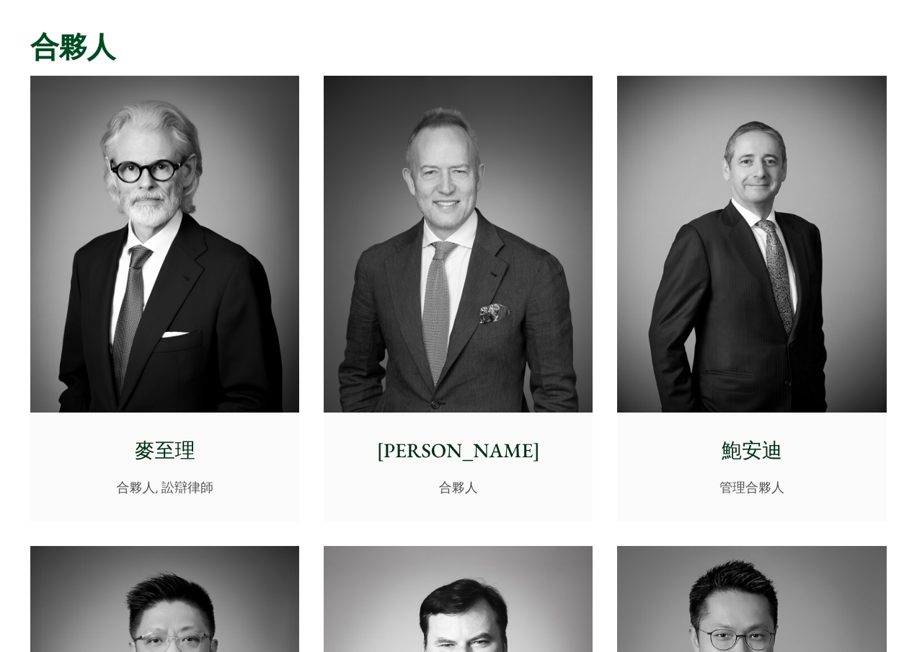
click at [96, 251] on img at bounding box center [164, 244] width 269 height 337
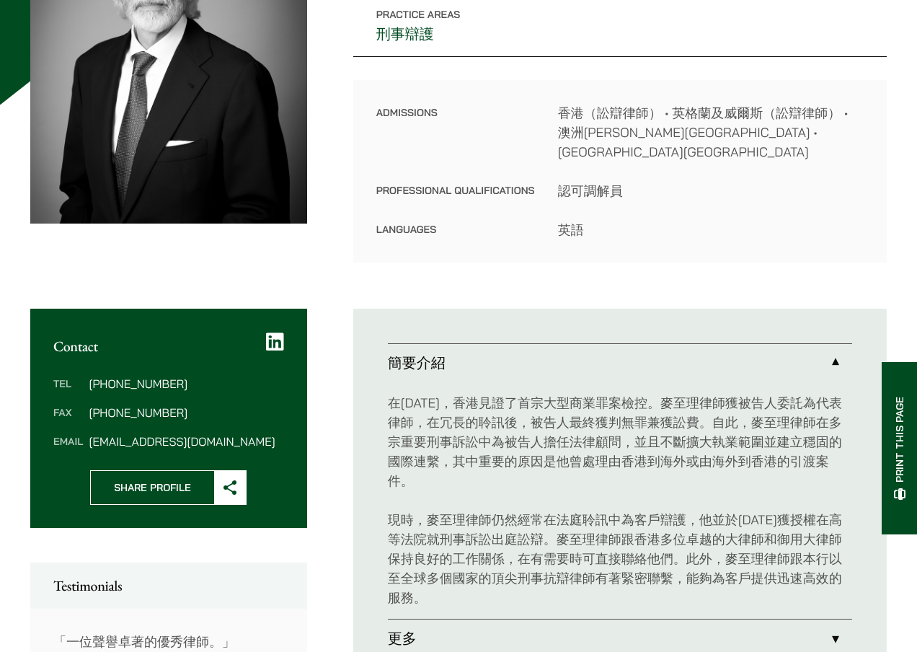
scroll to position [380, 0]
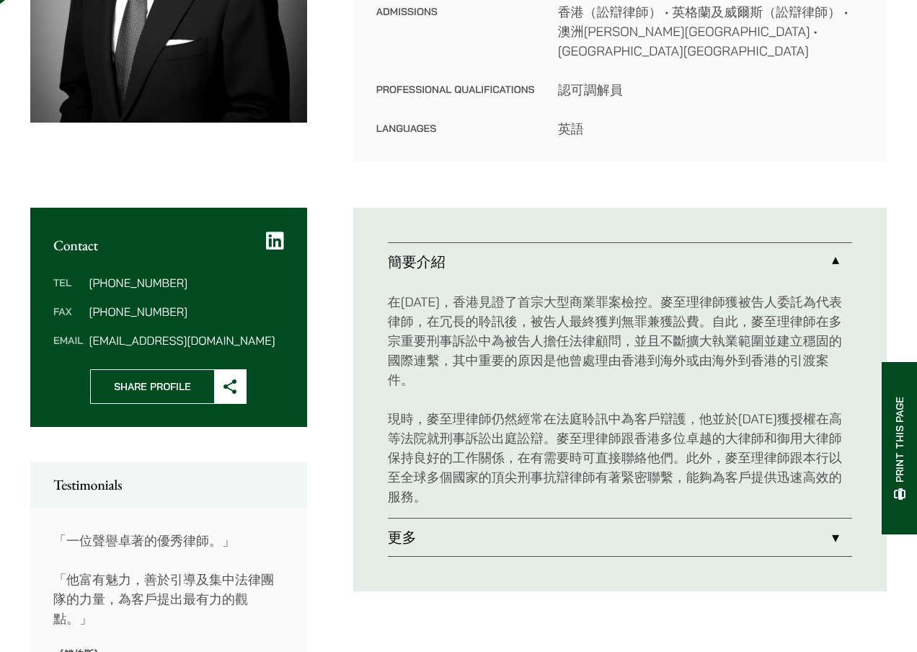
click at [815, 531] on link "更多" at bounding box center [620, 536] width 464 height 37
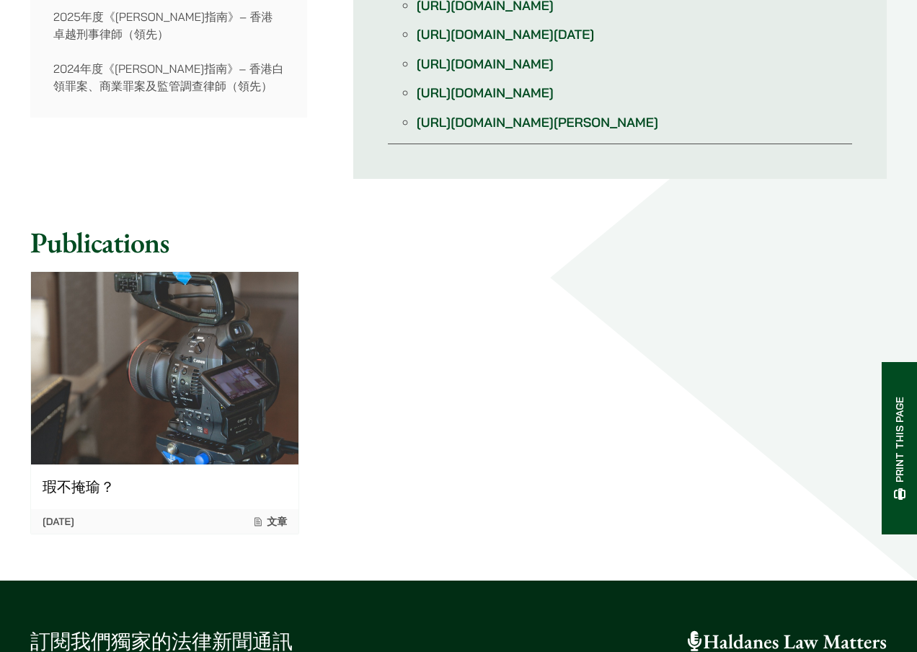
scroll to position [1252, 0]
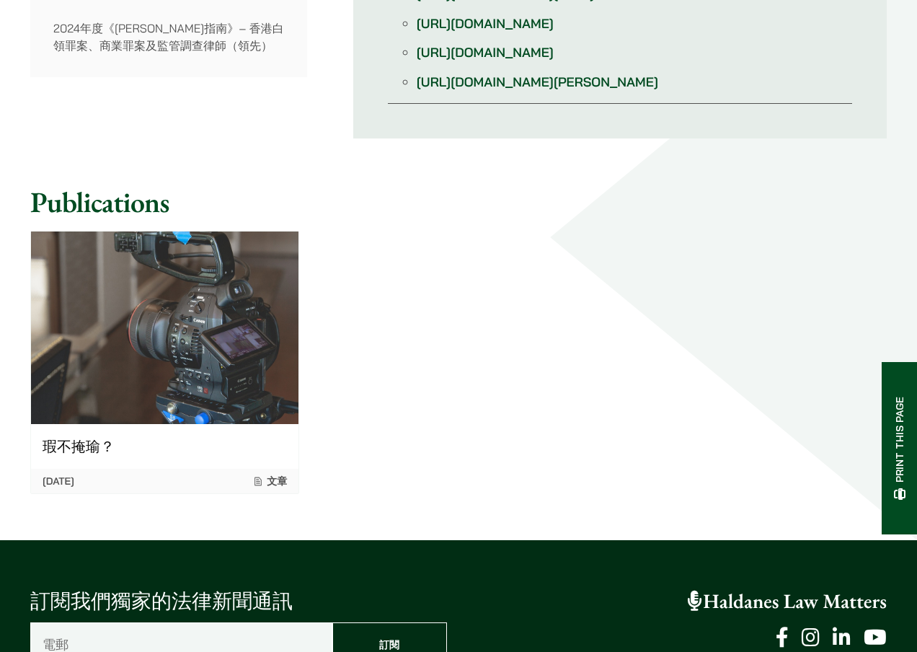
click at [112, 457] on p "瑕不掩瑜？" at bounding box center [165, 446] width 244 height 22
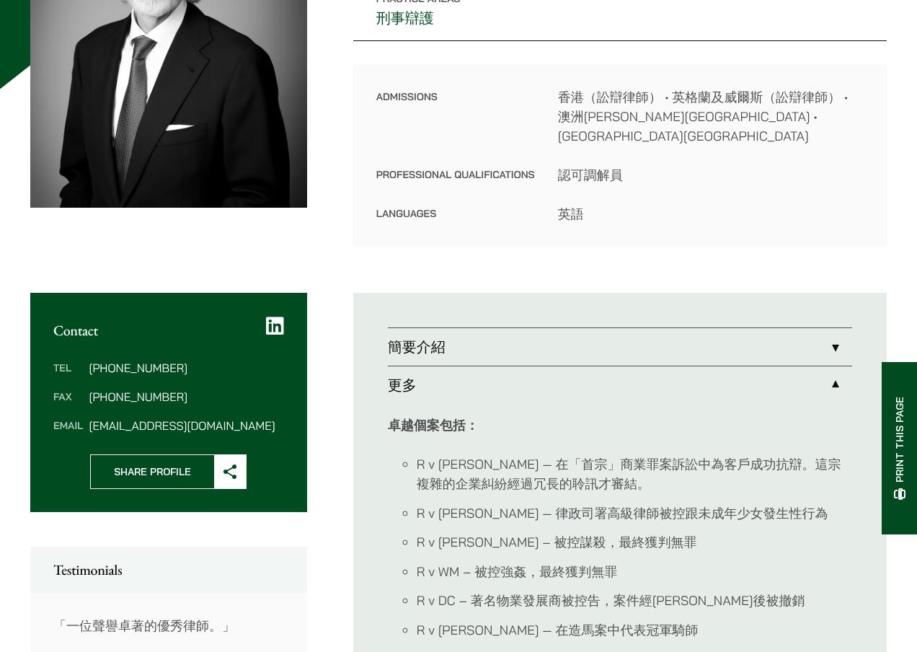
scroll to position [294, 0]
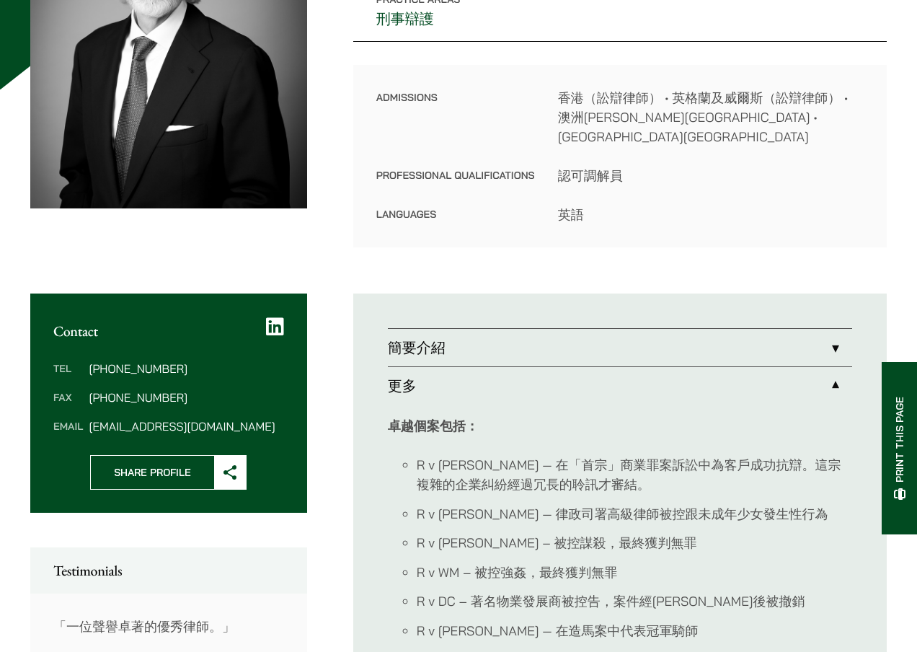
click at [621, 329] on link "簡要介紹" at bounding box center [620, 347] width 464 height 37
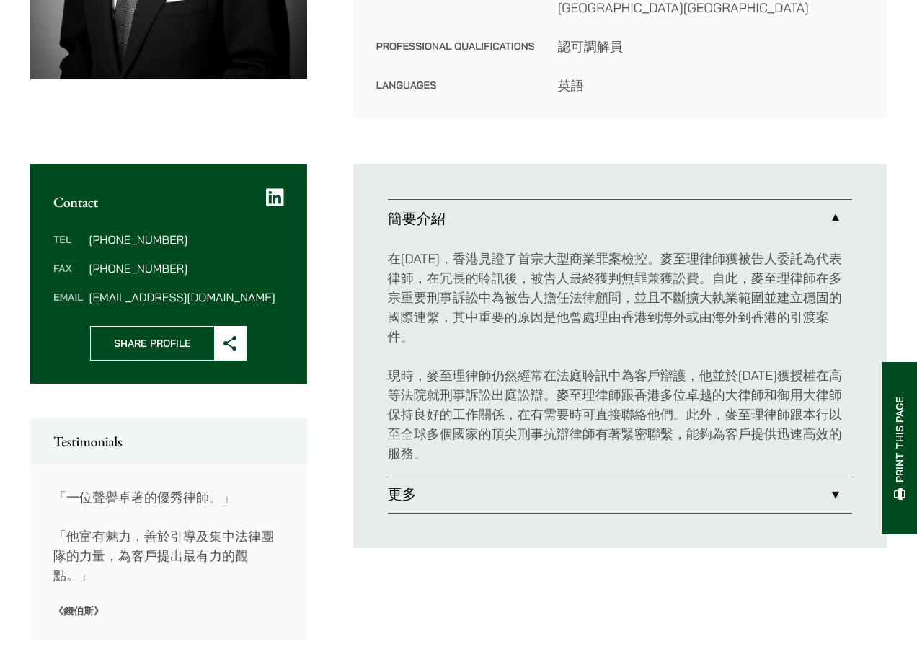
scroll to position [684, 0]
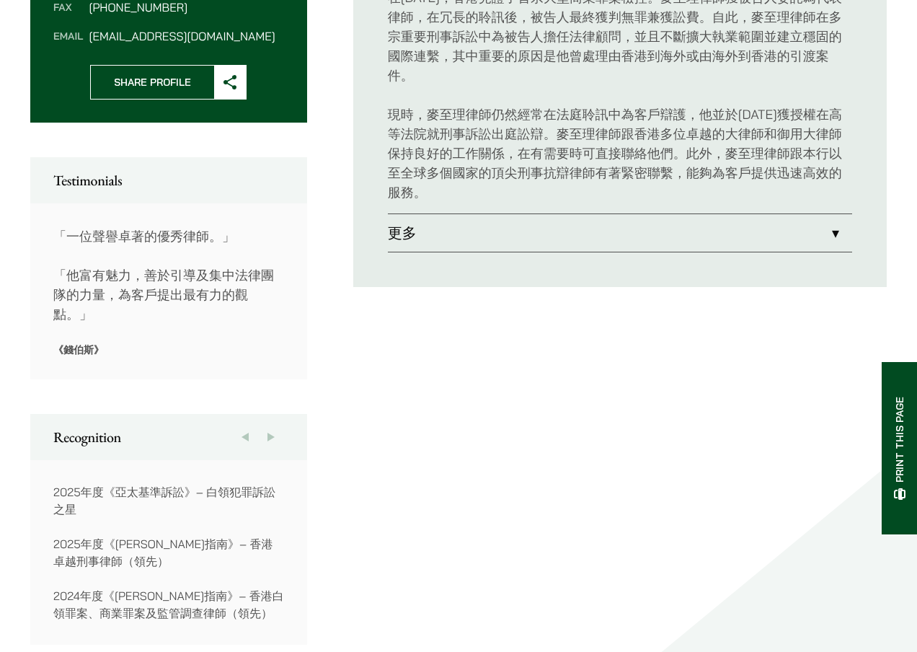
click at [580, 215] on link "更多" at bounding box center [620, 232] width 464 height 37
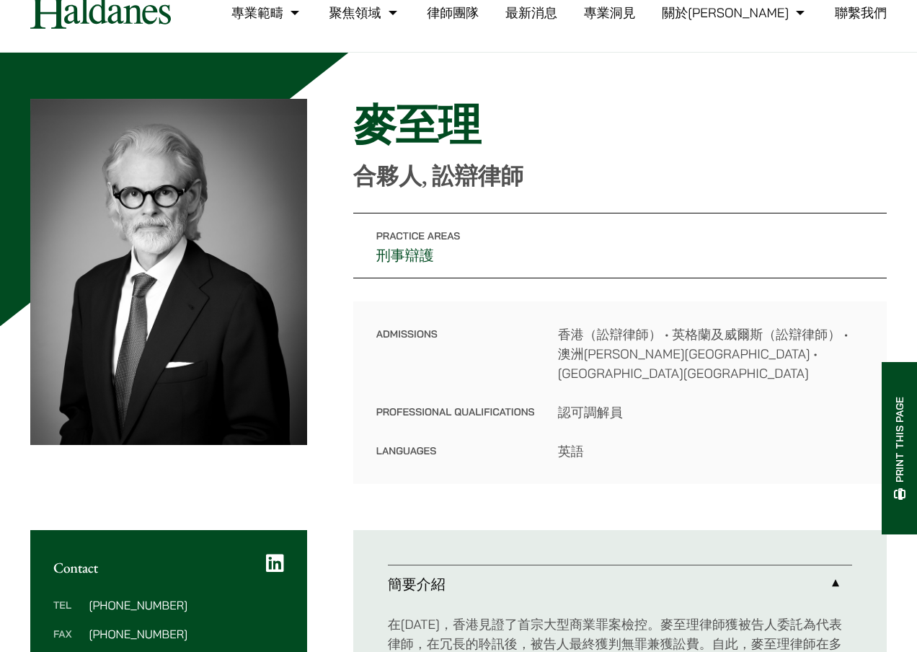
scroll to position [57, 0]
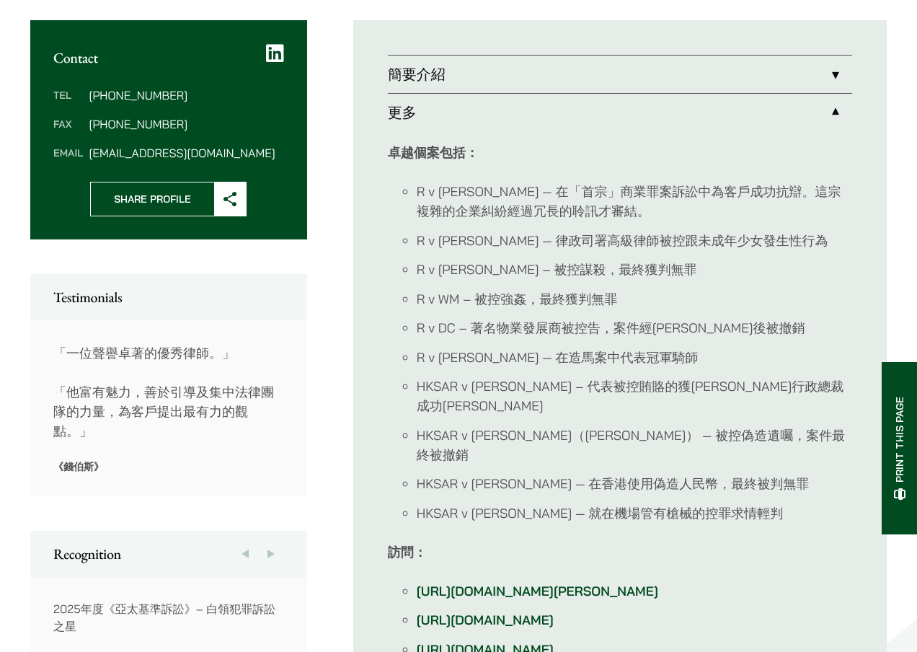
scroll to position [568, 0]
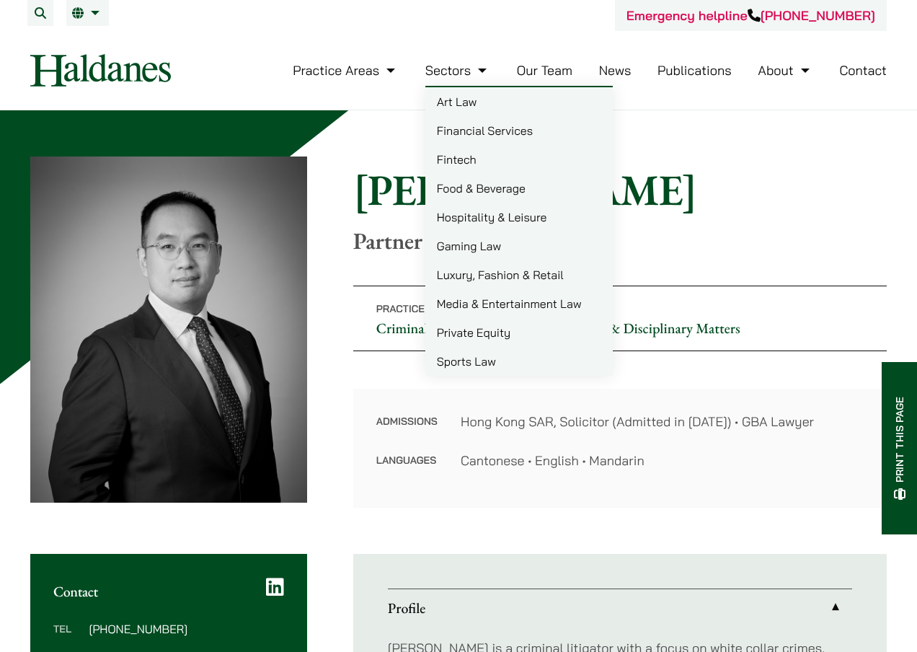
click at [546, 68] on link "Our Team" at bounding box center [545, 70] width 56 height 17
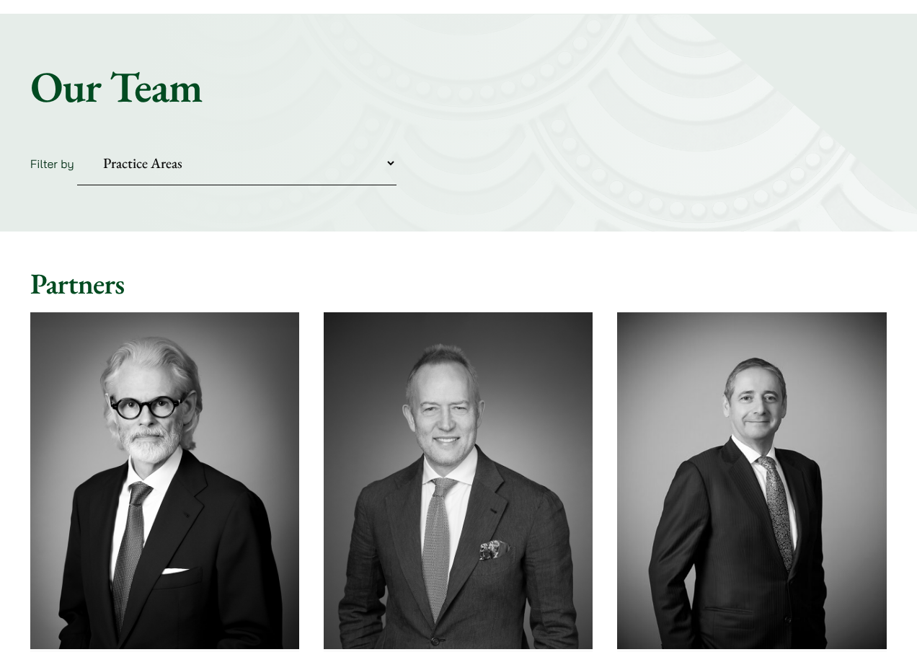
scroll to position [97, 0]
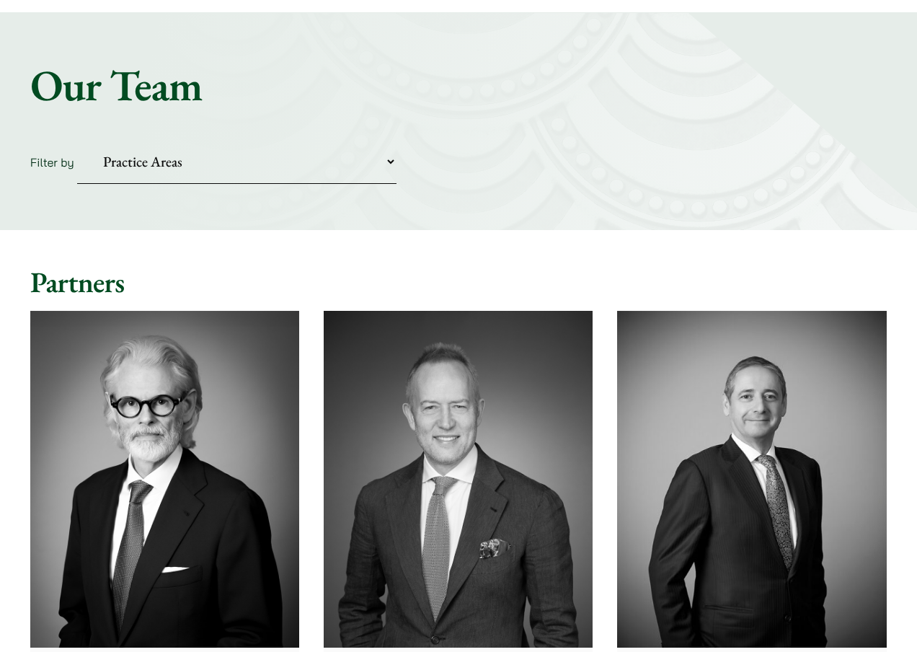
click at [401, 159] on form "Filter by Practice Areas Antitrust and Competition Civil Litigation & Dispute R…" at bounding box center [458, 162] width 856 height 44
click at [387, 158] on select "Practice Areas Antitrust and Competition Civil Litigation & Dispute Resolution …" at bounding box center [236, 162] width 319 height 44
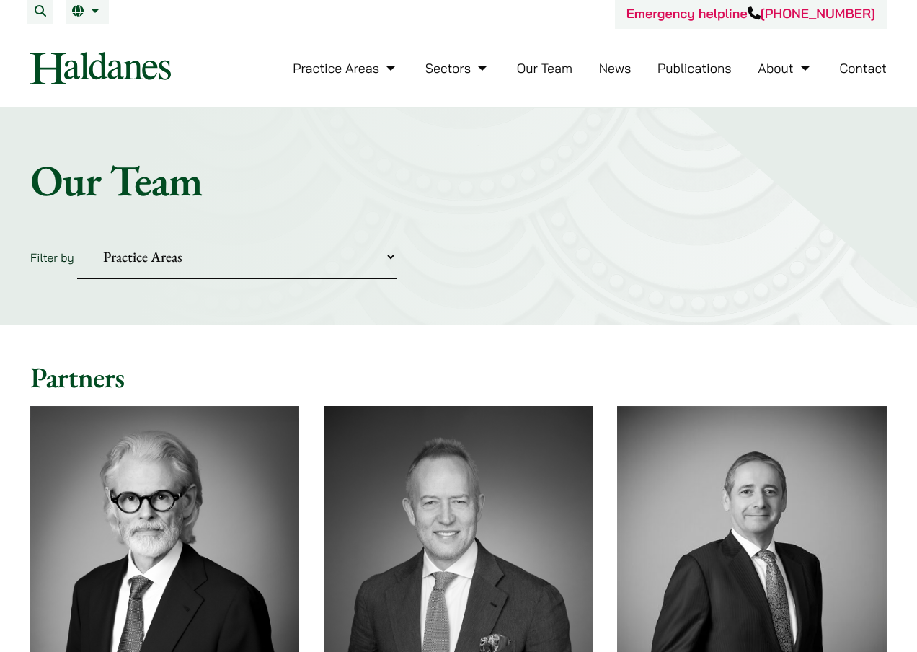
scroll to position [249, 0]
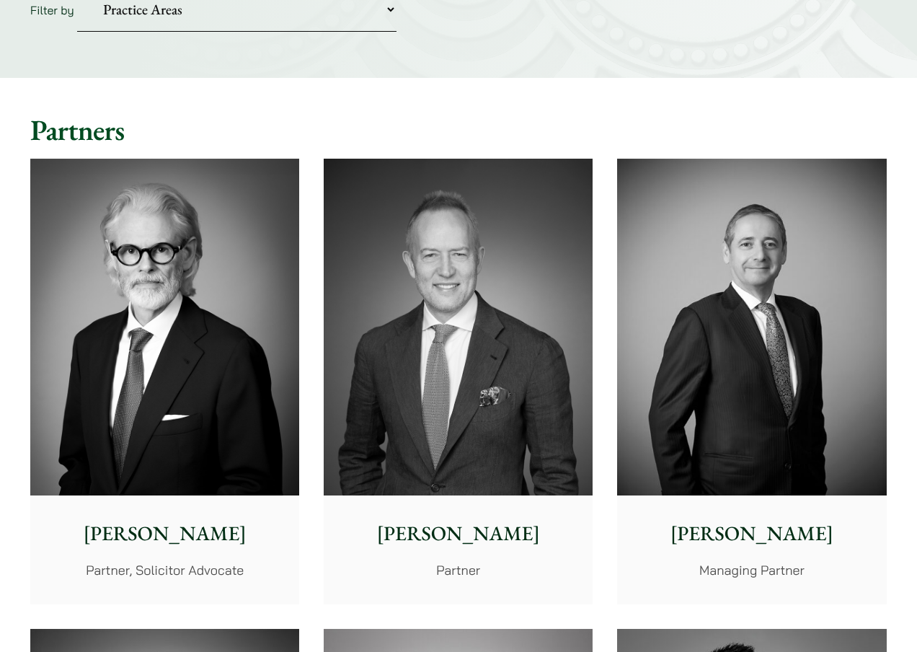
click at [159, 382] on img at bounding box center [164, 327] width 269 height 337
